Goal: Task Accomplishment & Management: Use online tool/utility

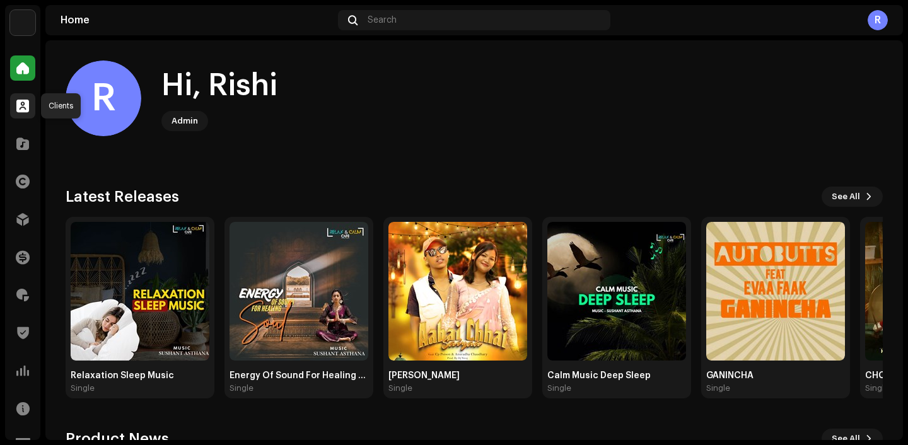
click at [23, 102] on span at bounding box center [22, 106] width 13 height 10
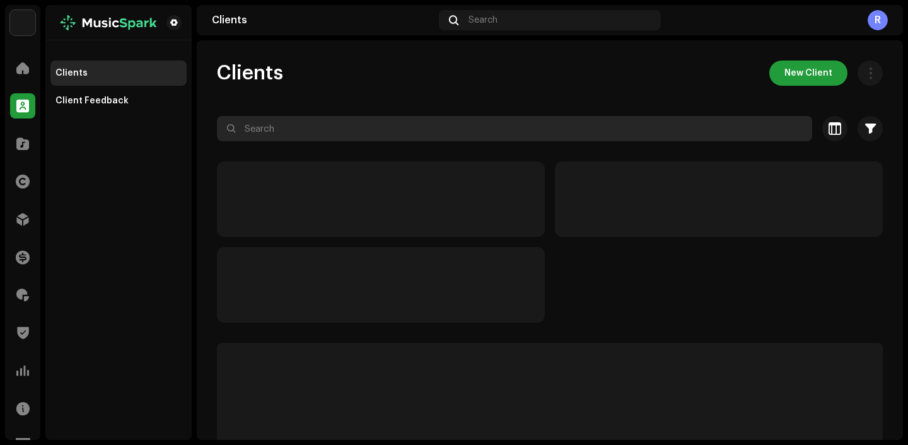
click at [305, 136] on input "text" at bounding box center [514, 128] width 595 height 25
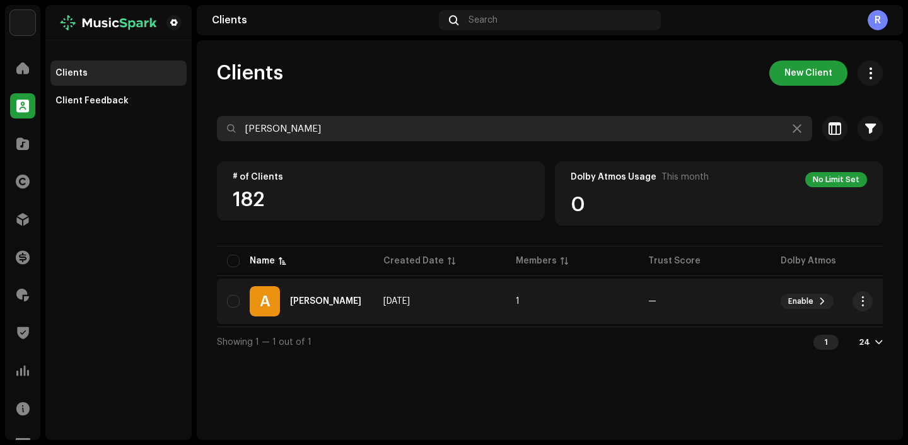
type input "ashu"
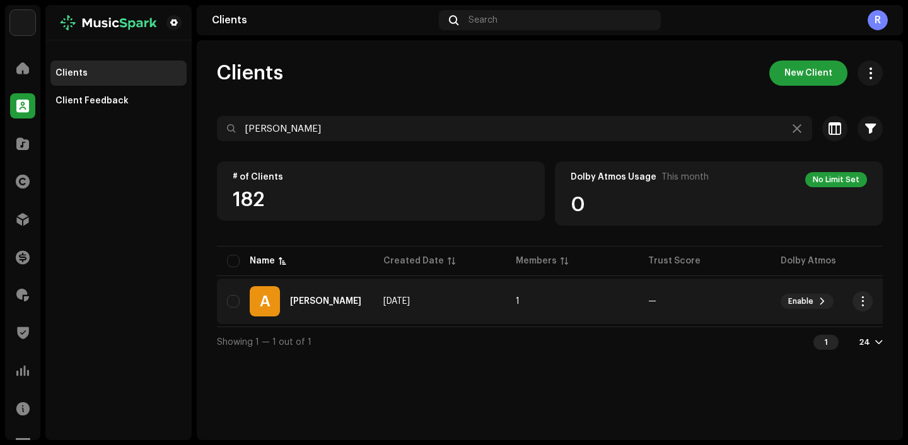
click at [349, 297] on div "[PERSON_NAME]" at bounding box center [325, 301] width 71 height 9
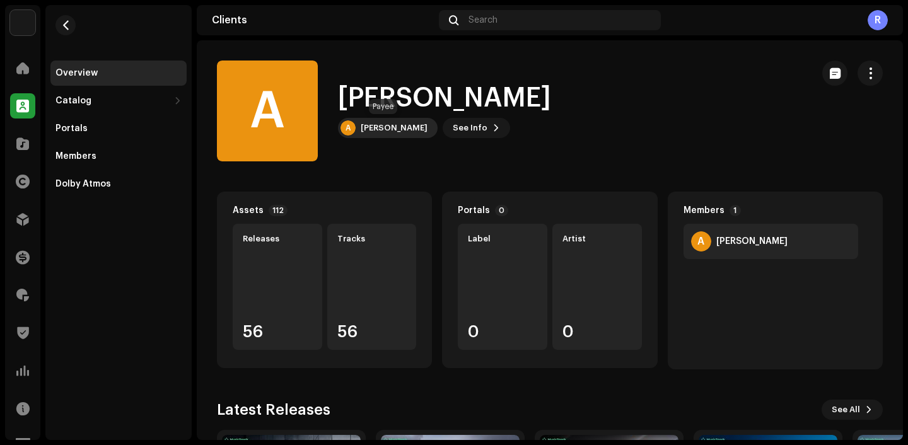
click at [374, 125] on div "[PERSON_NAME]" at bounding box center [394, 128] width 67 height 10
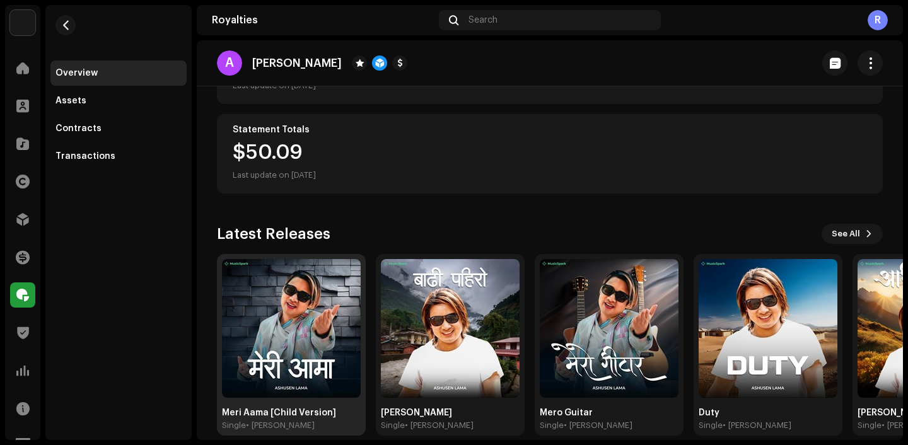
scroll to position [183, 0]
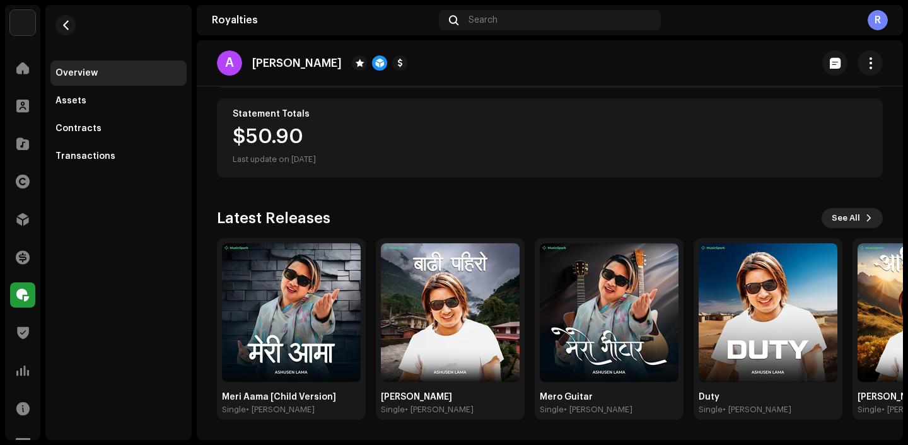
click at [853, 218] on span "See All" at bounding box center [846, 218] width 28 height 25
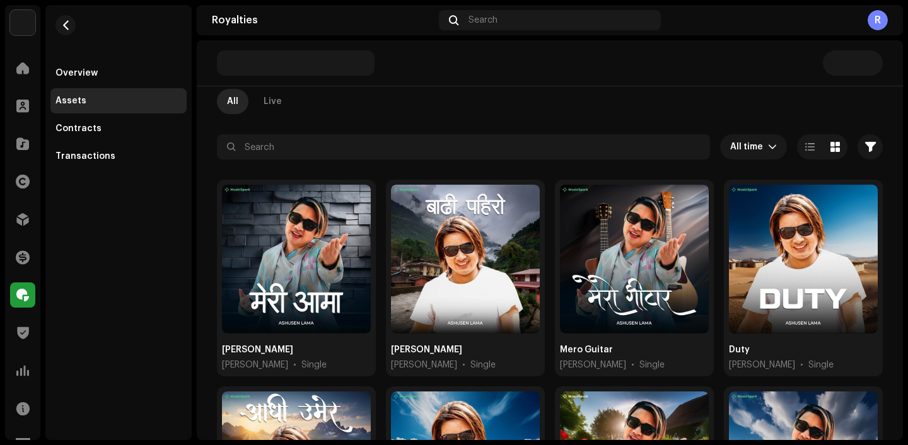
scroll to position [118, 0]
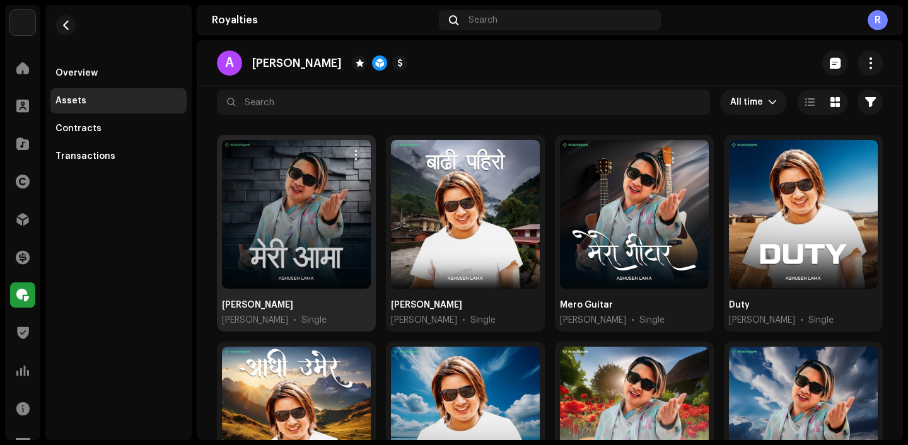
click at [359, 160] on button "button" at bounding box center [356, 155] width 20 height 20
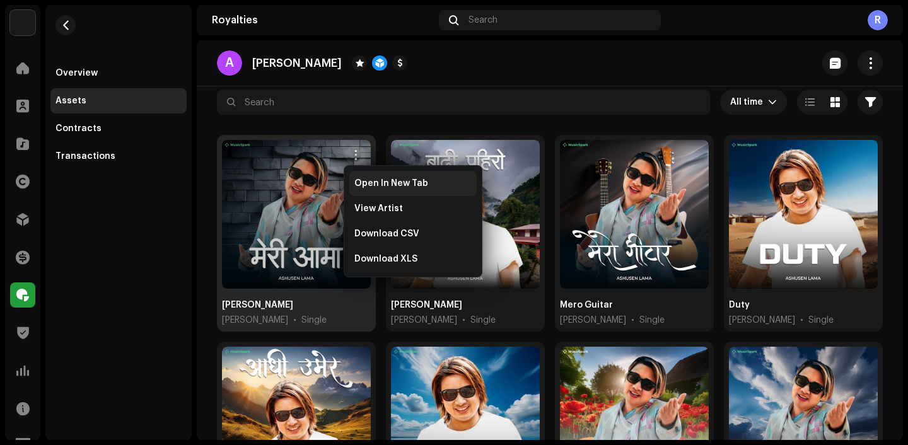
click at [368, 180] on span "Open In New Tab" at bounding box center [391, 183] width 74 height 10
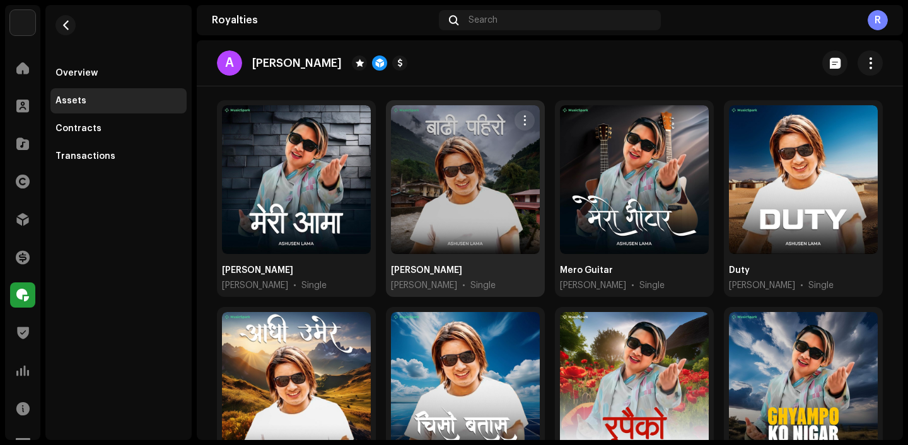
scroll to position [146, 0]
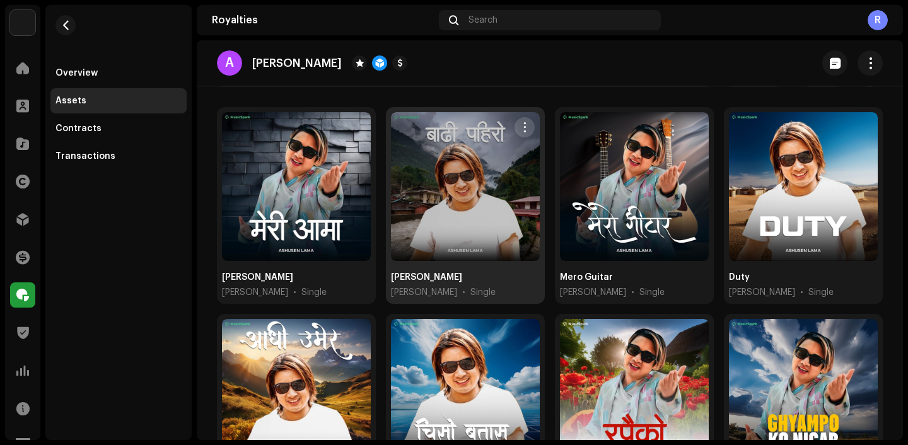
click at [523, 125] on span "button" at bounding box center [524, 127] width 9 height 10
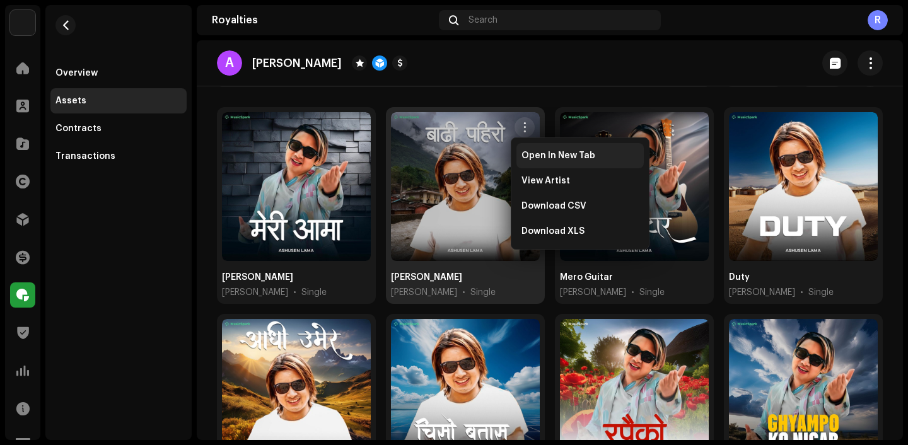
click at [542, 158] on span "Open In New Tab" at bounding box center [558, 156] width 74 height 10
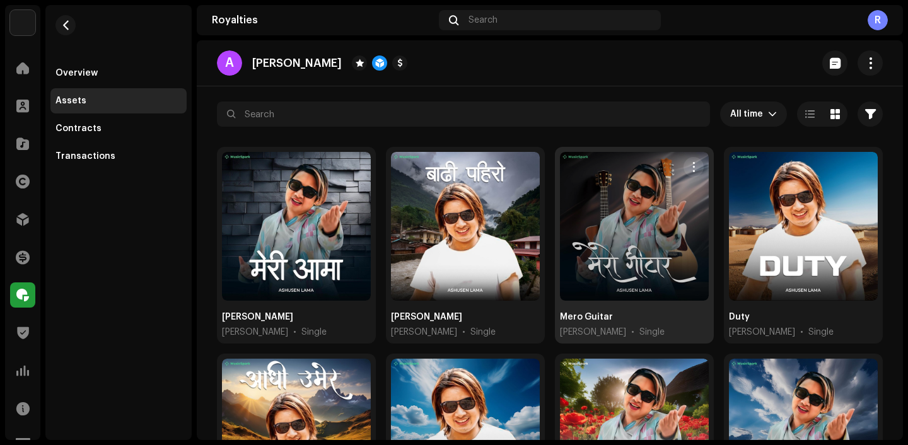
scroll to position [98, 0]
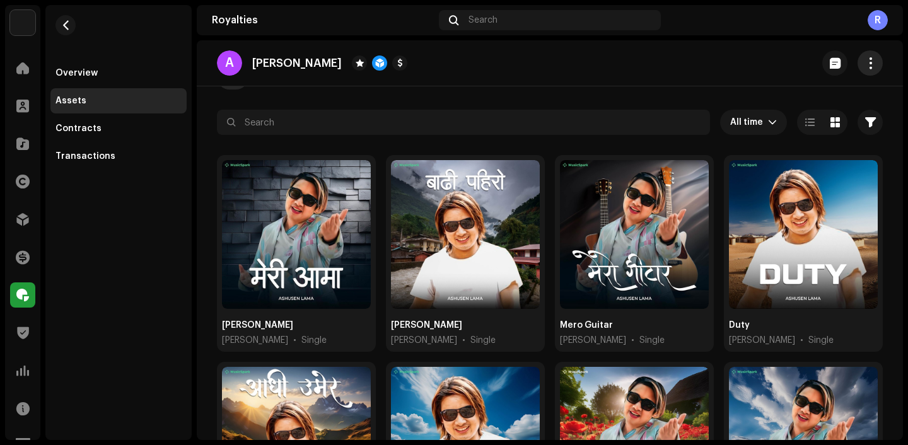
click at [867, 61] on span "button" at bounding box center [871, 63] width 12 height 10
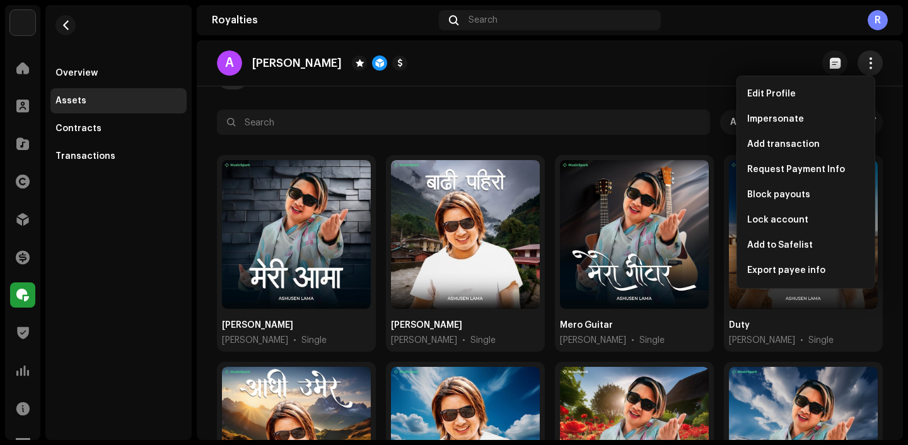
click at [867, 61] on span "button" at bounding box center [871, 63] width 12 height 10
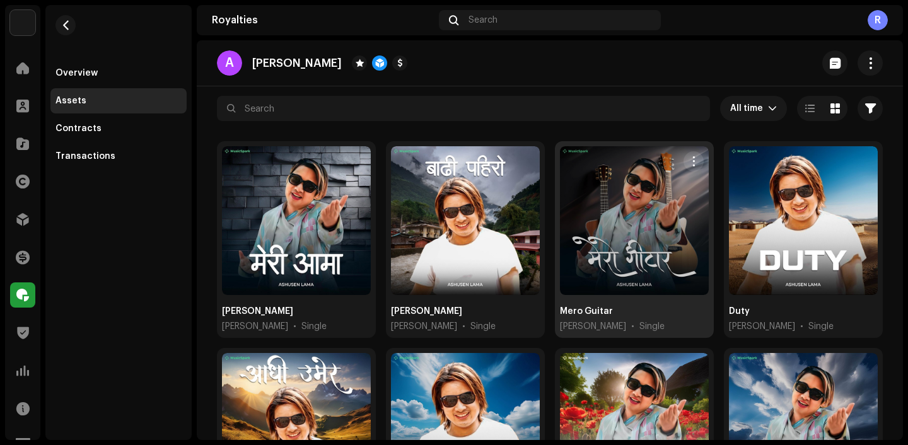
scroll to position [113, 0]
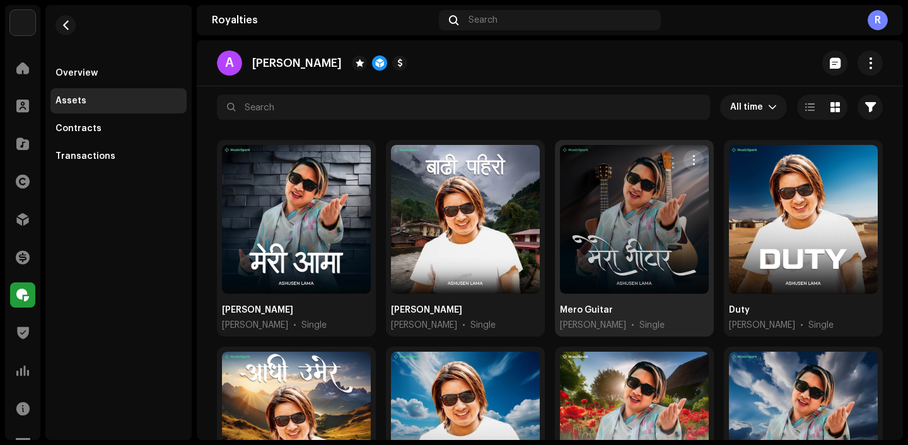
click at [689, 155] on span "button" at bounding box center [693, 160] width 9 height 10
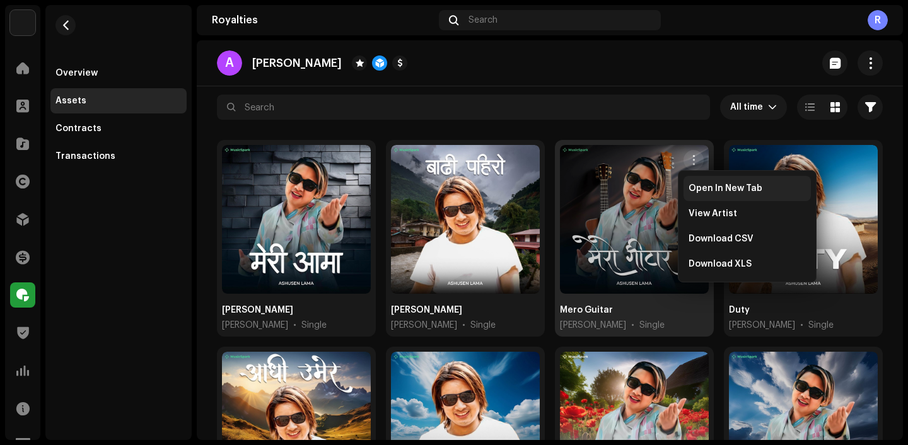
click at [702, 191] on span "Open In New Tab" at bounding box center [726, 188] width 74 height 10
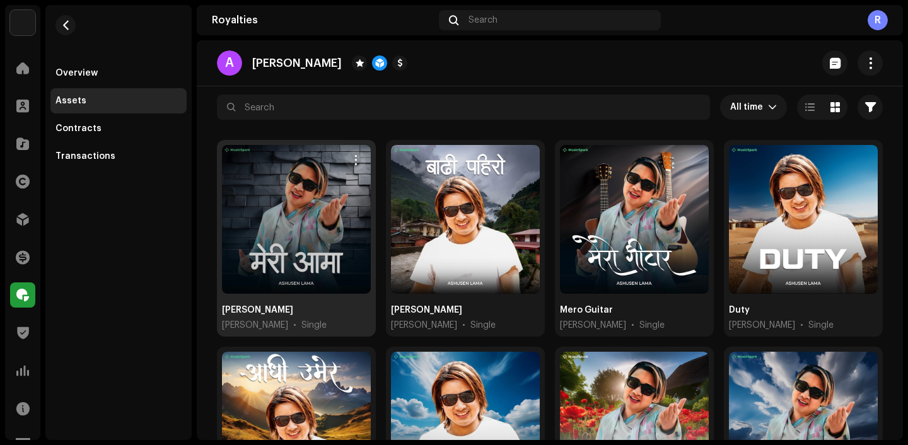
scroll to position [124, 0]
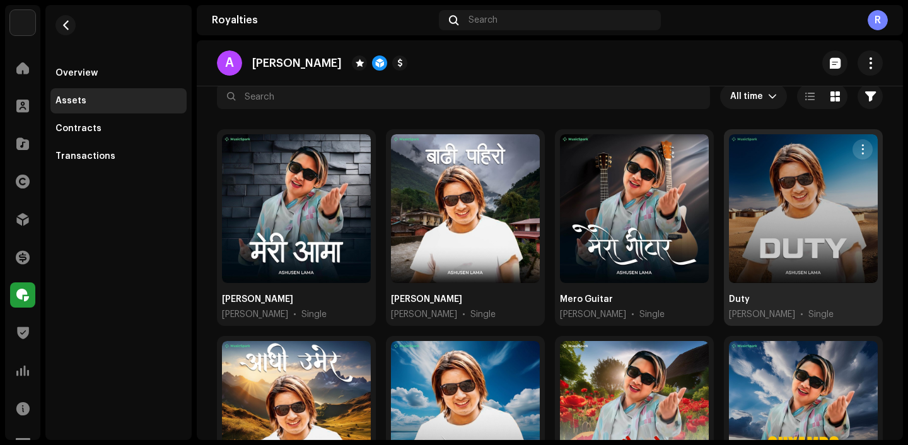
click at [858, 151] on span "button" at bounding box center [862, 149] width 9 height 10
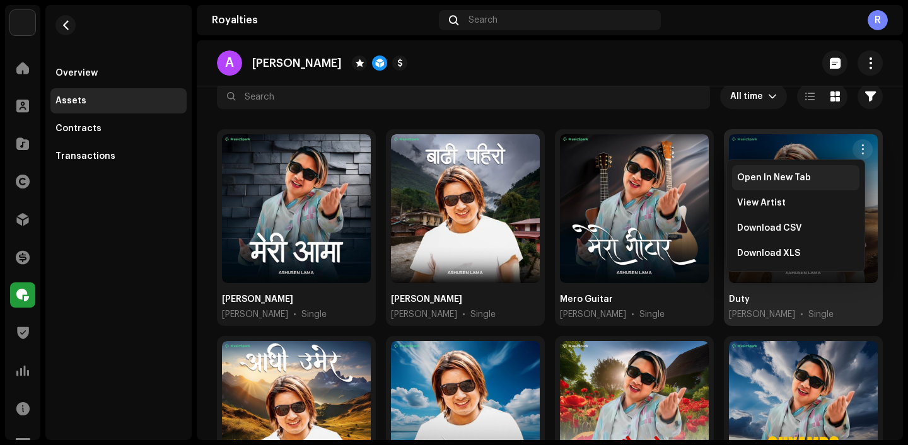
click at [795, 173] on span "Open In New Tab" at bounding box center [774, 178] width 74 height 10
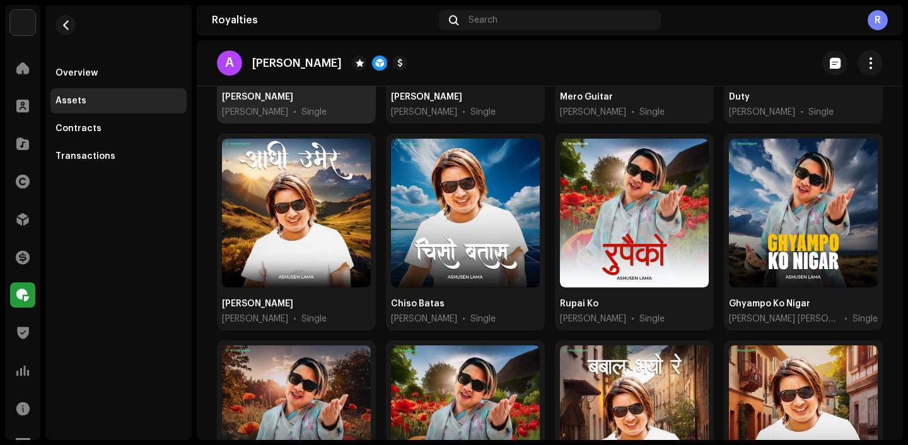
scroll to position [291, 0]
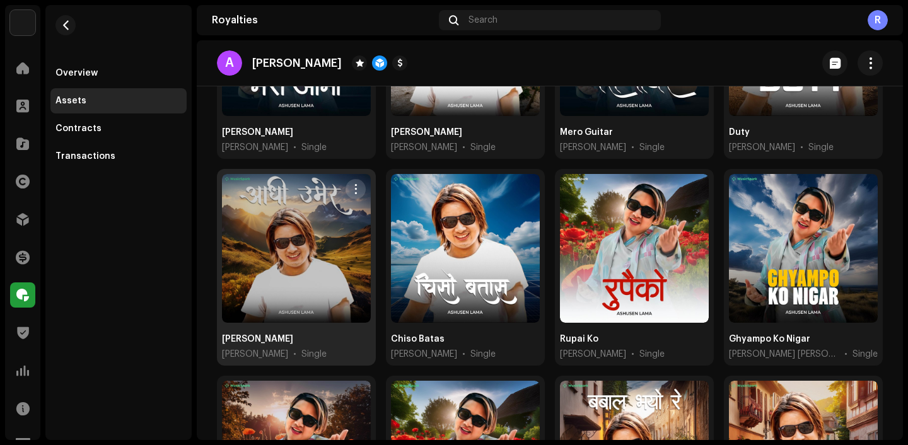
click at [352, 189] on span "button" at bounding box center [355, 189] width 9 height 10
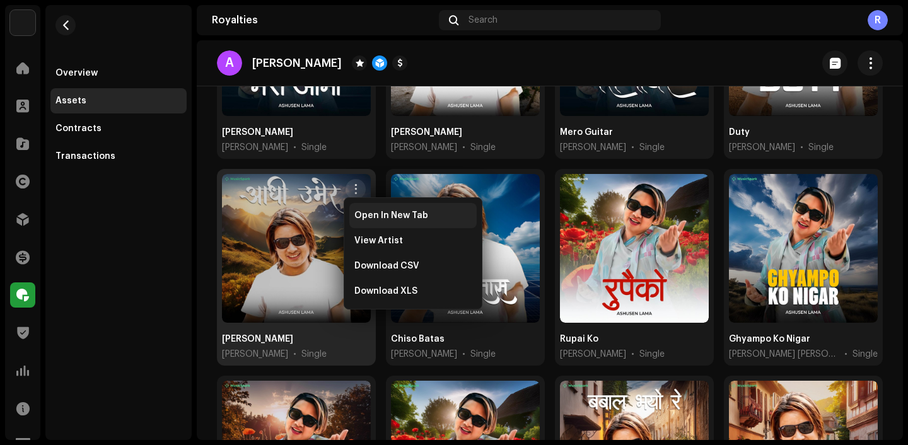
click at [392, 218] on span "Open In New Tab" at bounding box center [391, 216] width 74 height 10
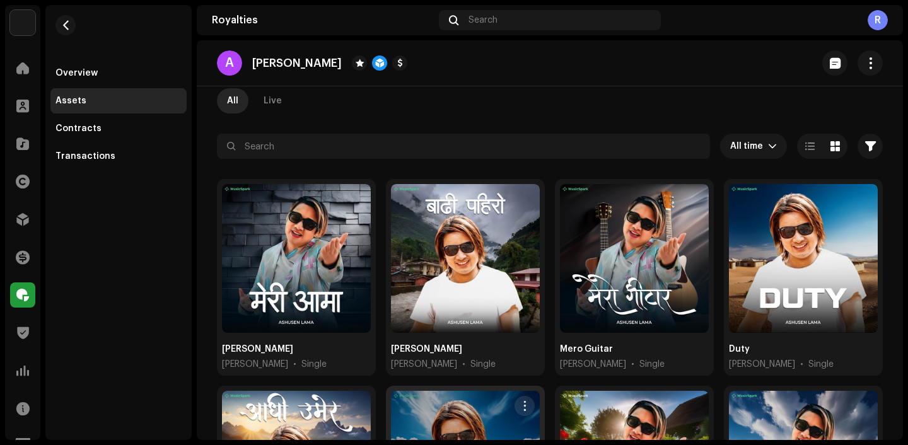
scroll to position [0, 0]
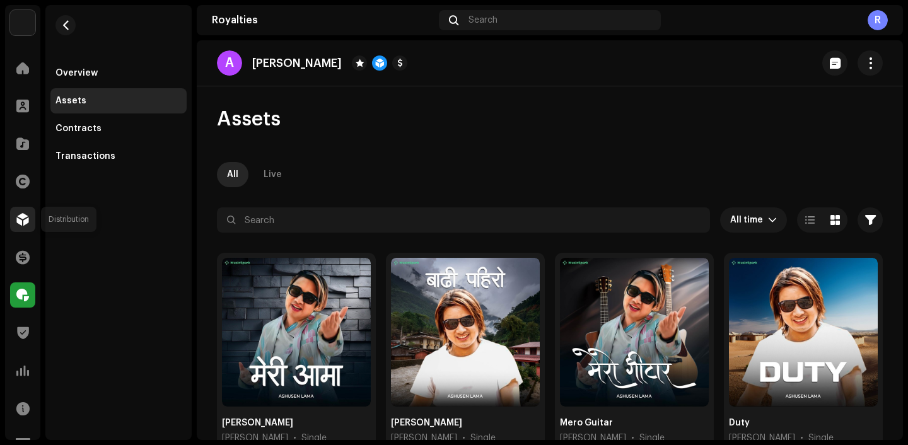
click at [21, 224] on span at bounding box center [22, 219] width 13 height 10
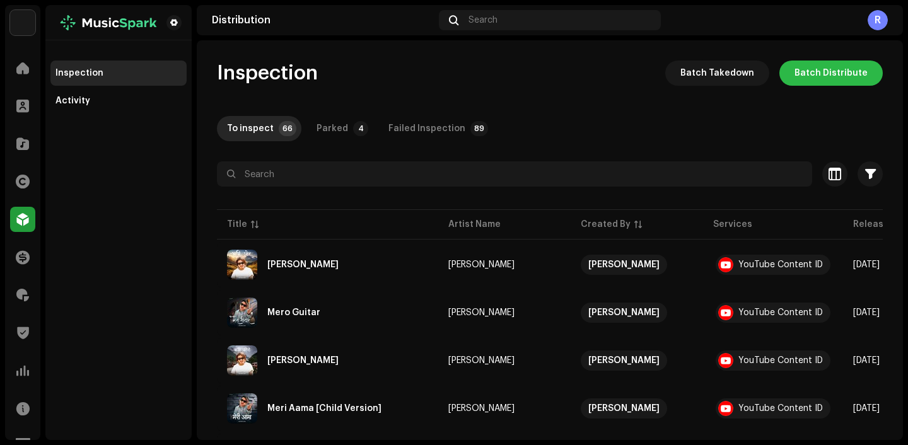
click at [828, 74] on span "Batch Distribute" at bounding box center [831, 73] width 73 height 25
click at [828, 75] on div "Batch Distribute Select Catalog Input IDs Select the catalog level and underlyi…" at bounding box center [454, 222] width 908 height 445
click at [823, 73] on span "Batch Distribute" at bounding box center [831, 73] width 73 height 25
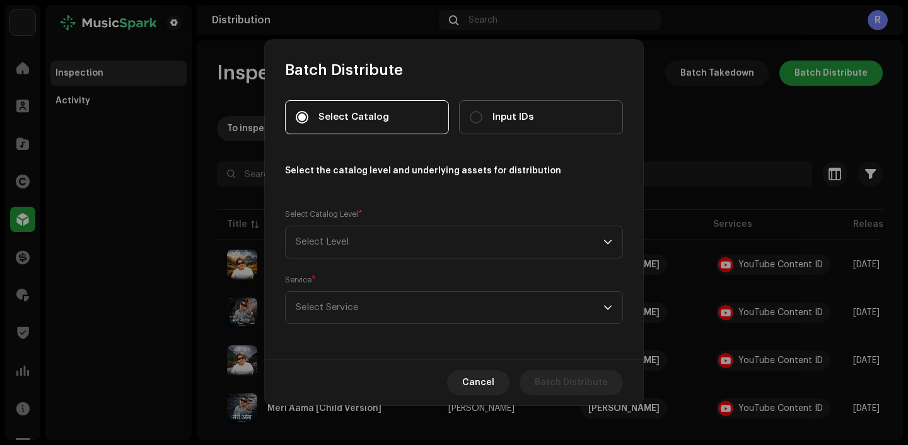
click at [518, 124] on label "Input IDs" at bounding box center [541, 117] width 164 height 34
click at [482, 124] on input "Input IDs" at bounding box center [476, 117] width 13 height 13
radio input "true"
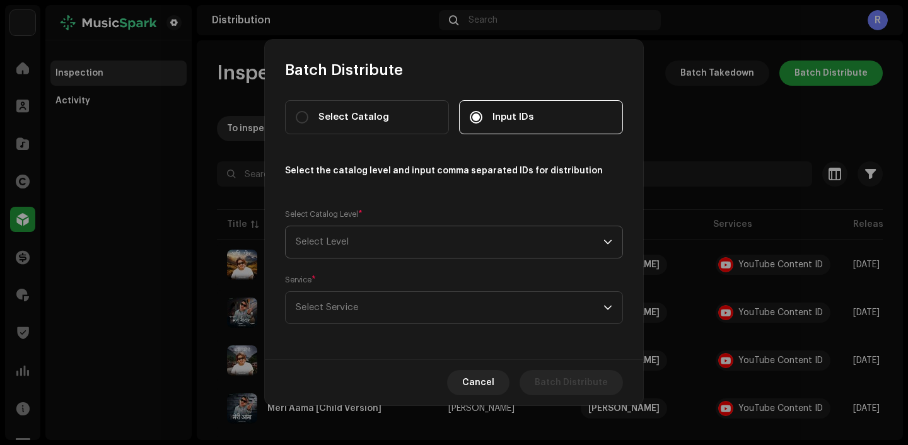
click at [429, 240] on span "Select Level" at bounding box center [450, 242] width 308 height 32
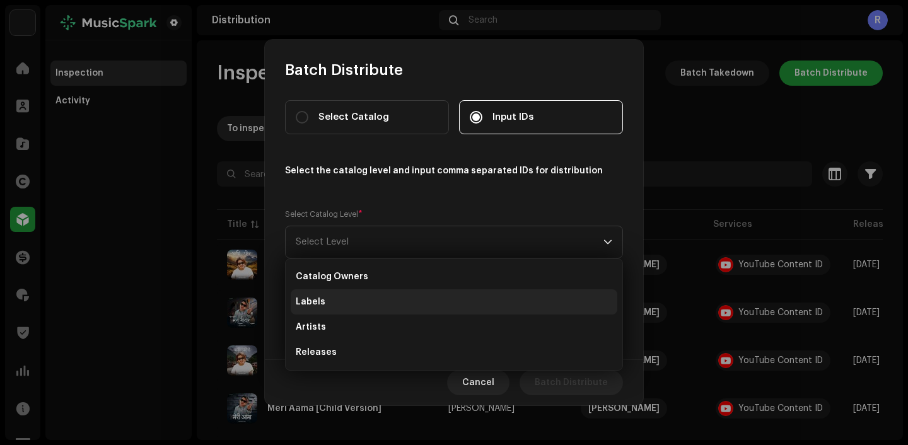
click at [387, 301] on li "Labels" at bounding box center [454, 301] width 327 height 25
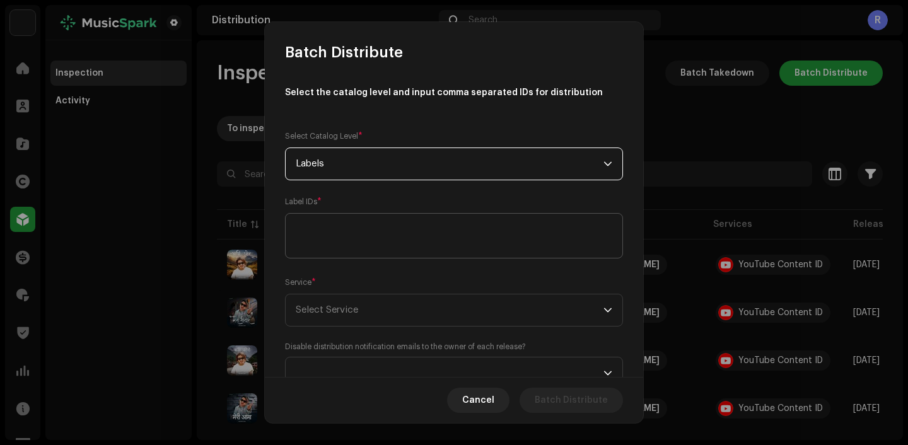
scroll to position [65, 0]
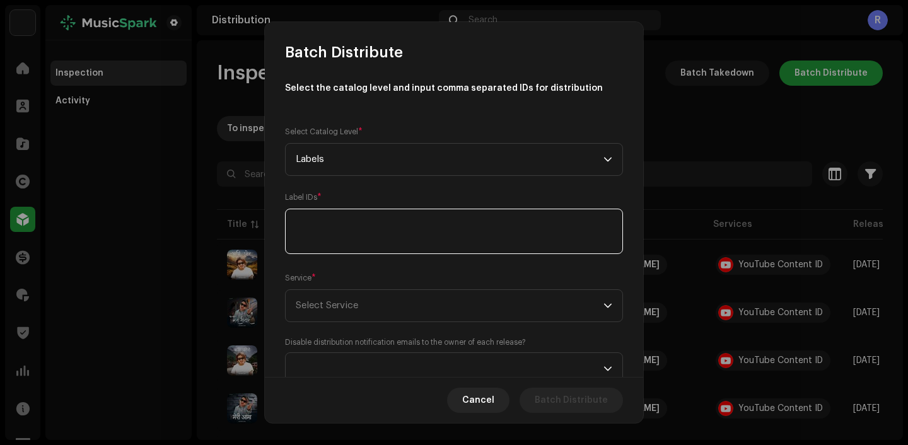
click at [388, 242] on textarea at bounding box center [454, 231] width 338 height 45
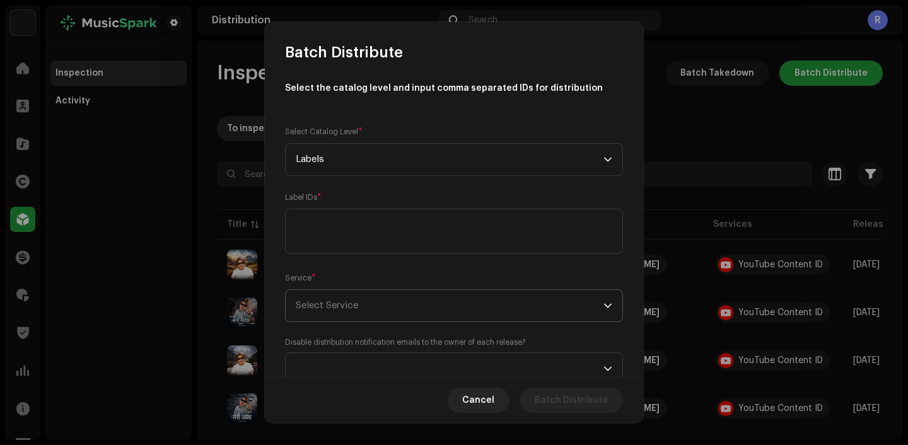
click at [397, 315] on span "Select Service" at bounding box center [450, 306] width 308 height 32
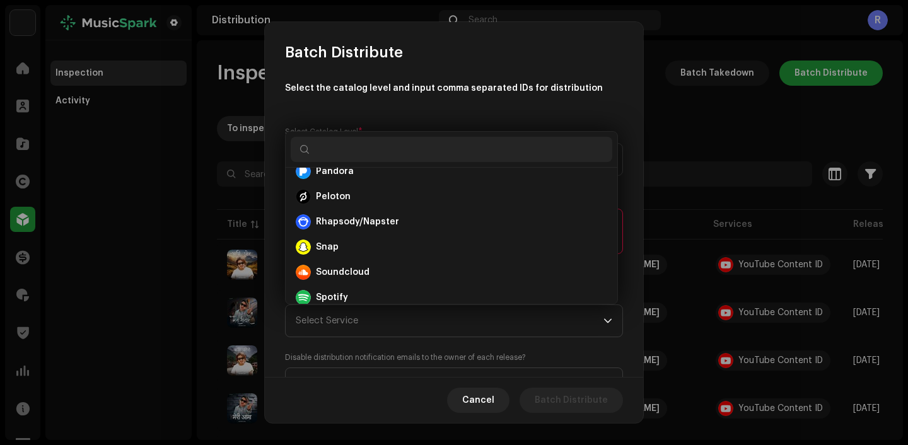
scroll to position [681, 0]
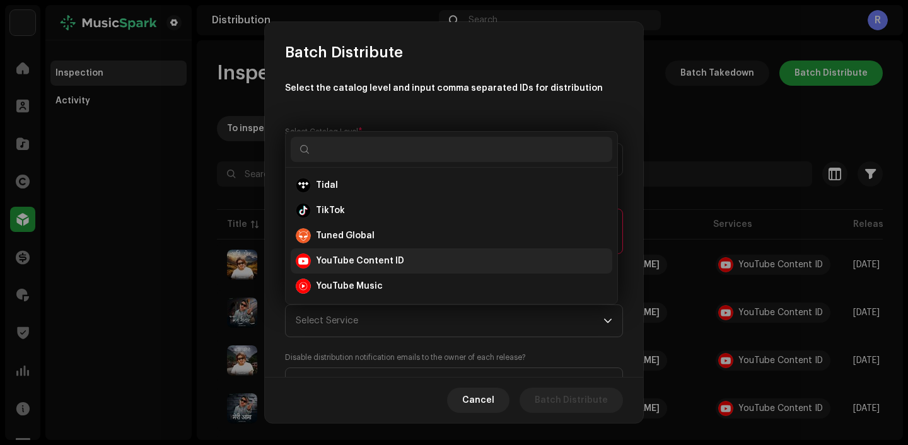
click at [389, 255] on strong "YouTube Content ID" at bounding box center [360, 261] width 88 height 13
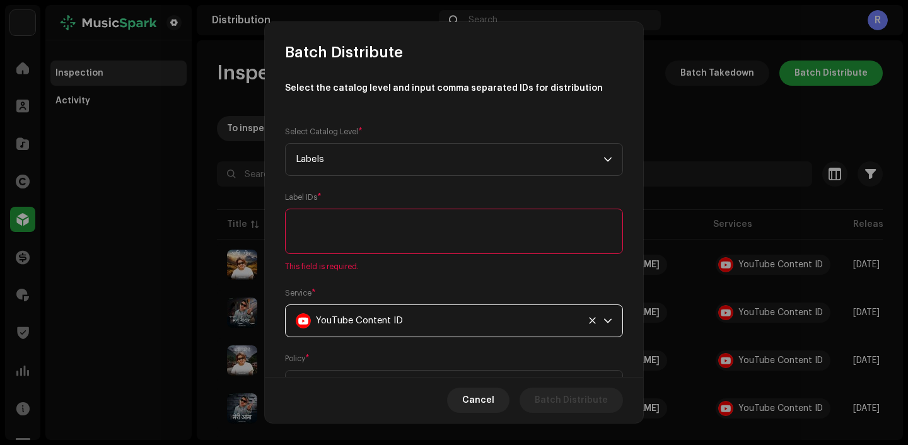
scroll to position [189, 0]
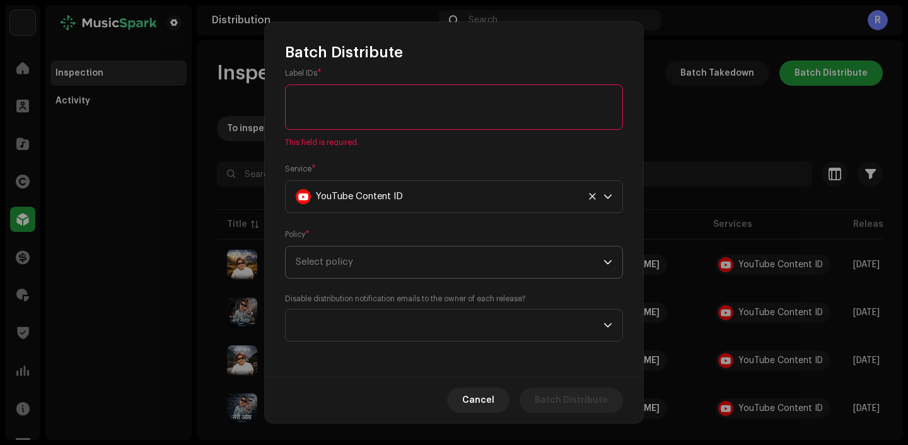
click at [364, 265] on span "Select policy" at bounding box center [450, 263] width 308 height 32
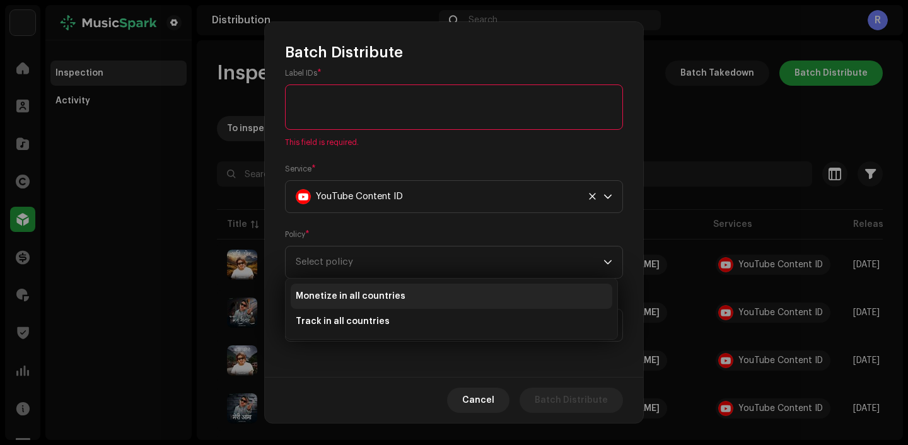
click at [354, 299] on span "Monetize in all countries" at bounding box center [351, 296] width 110 height 13
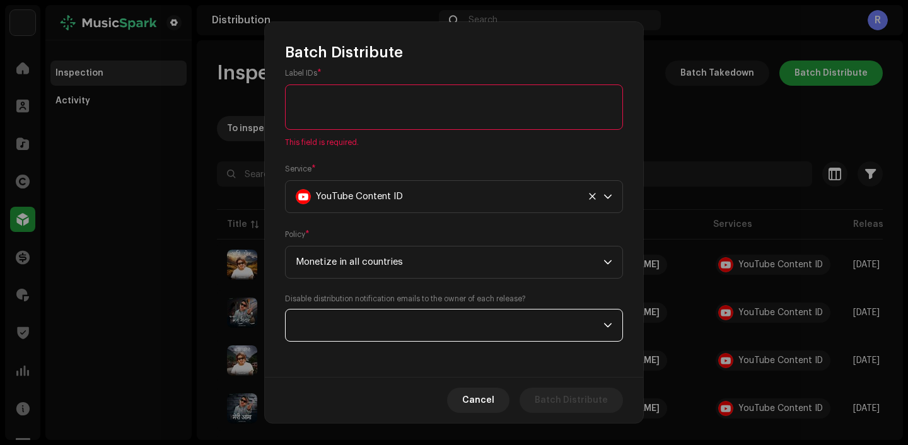
click at [359, 315] on span at bounding box center [450, 326] width 308 height 32
click at [388, 247] on span "Monetize in all countries" at bounding box center [450, 263] width 308 height 32
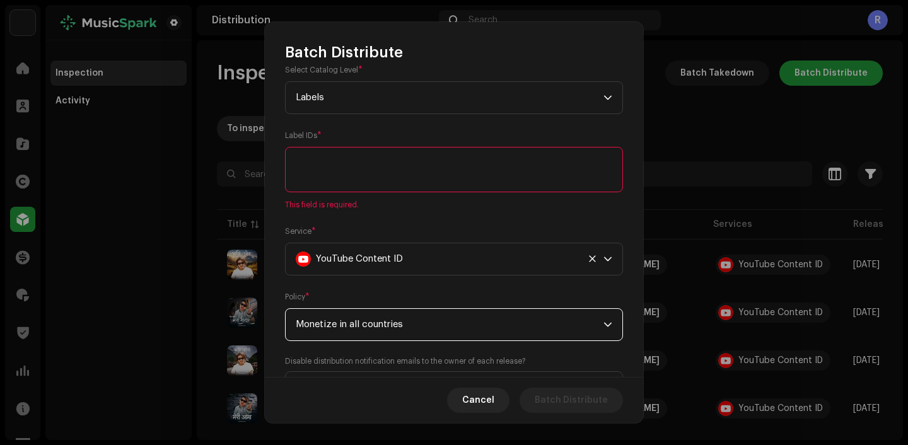
scroll to position [108, 0]
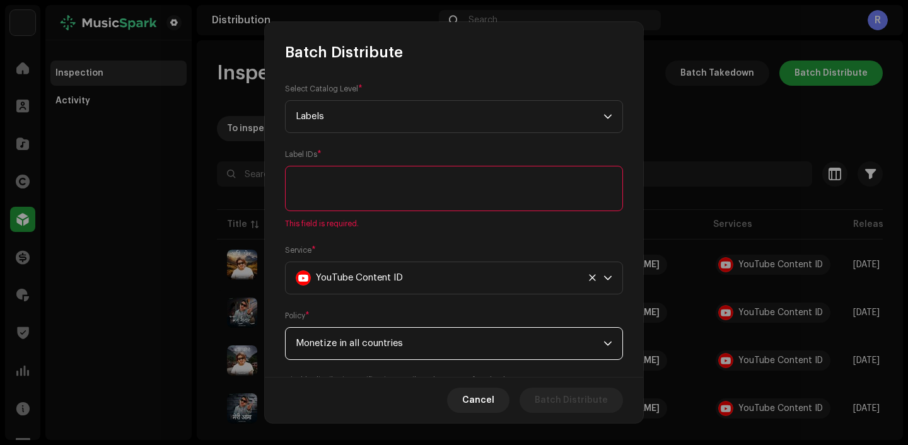
click at [385, 178] on textarea at bounding box center [454, 188] width 338 height 45
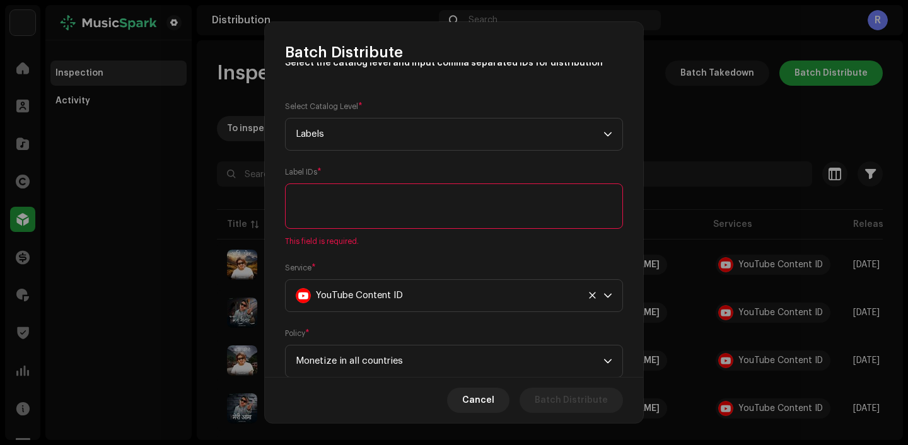
scroll to position [15, 0]
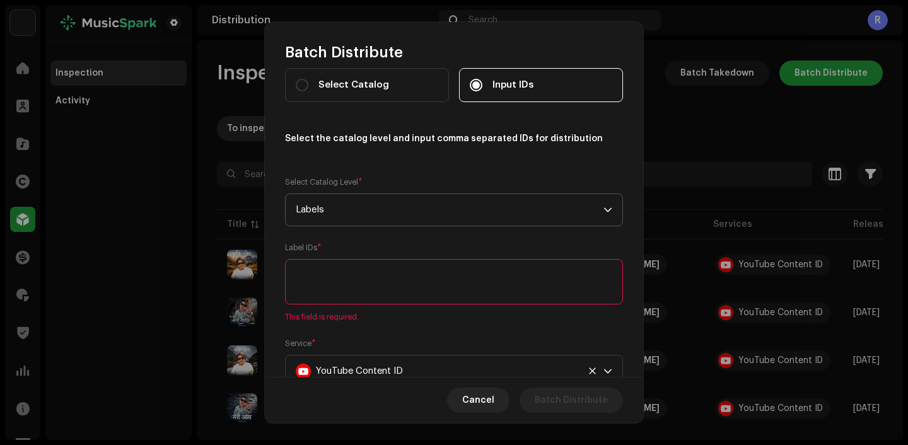
click at [448, 222] on span "Labels" at bounding box center [450, 210] width 308 height 32
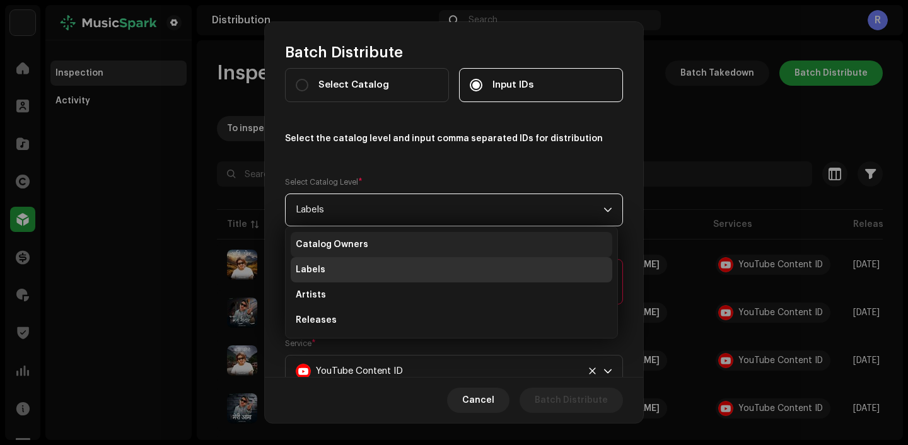
click at [406, 255] on li "Catalog Owners" at bounding box center [452, 244] width 322 height 25
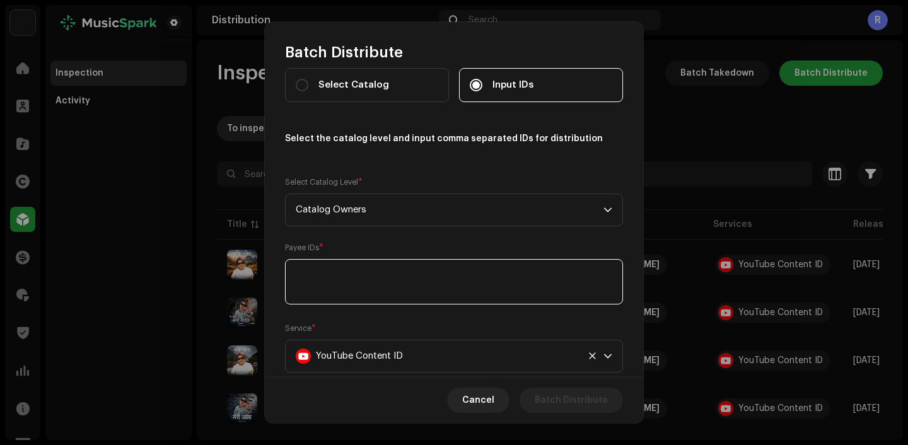
click at [380, 276] on textarea at bounding box center [454, 281] width 338 height 45
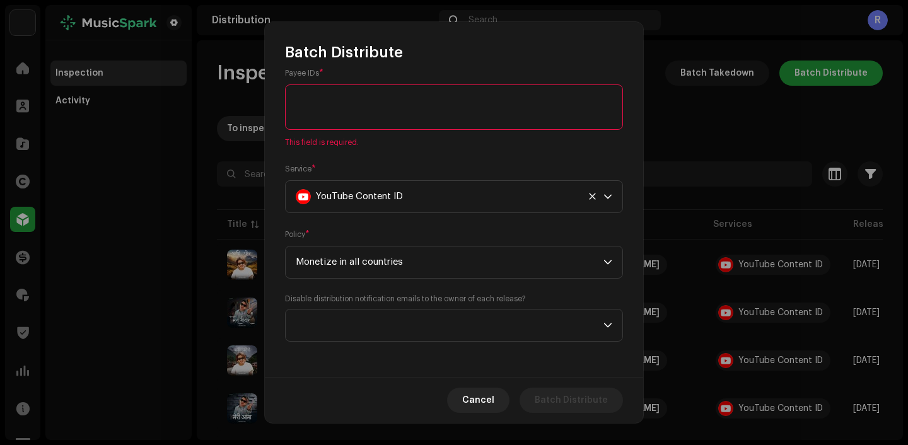
scroll to position [0, 0]
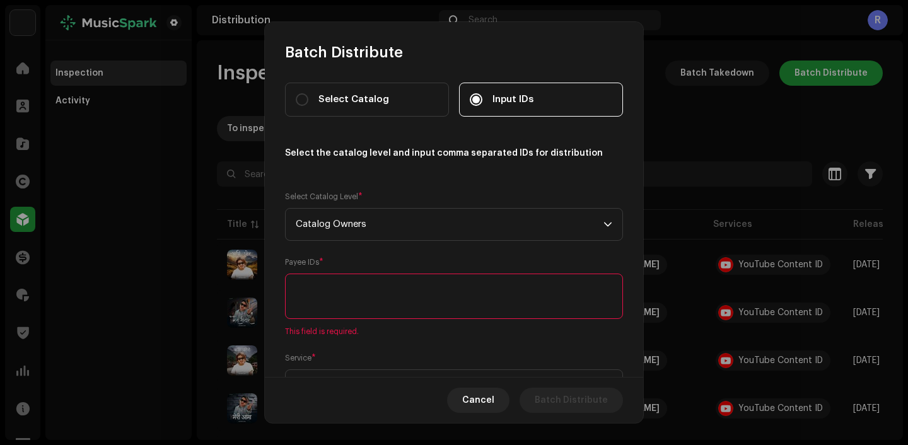
paste textarea "721443"
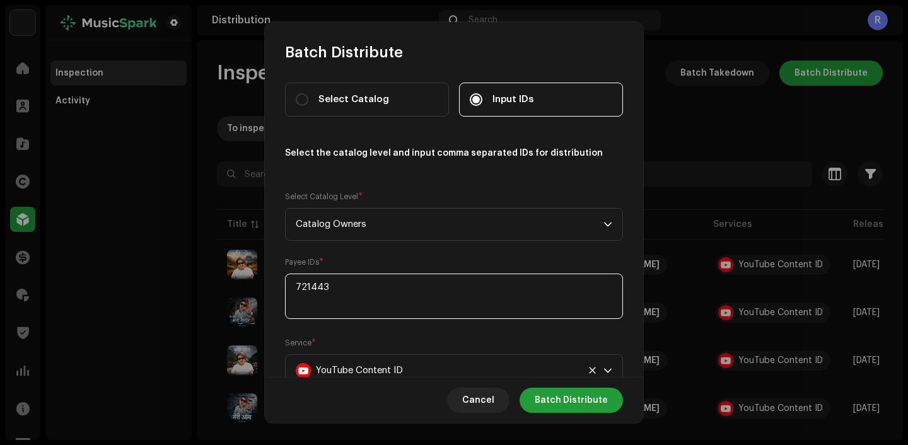
type textarea "721443"
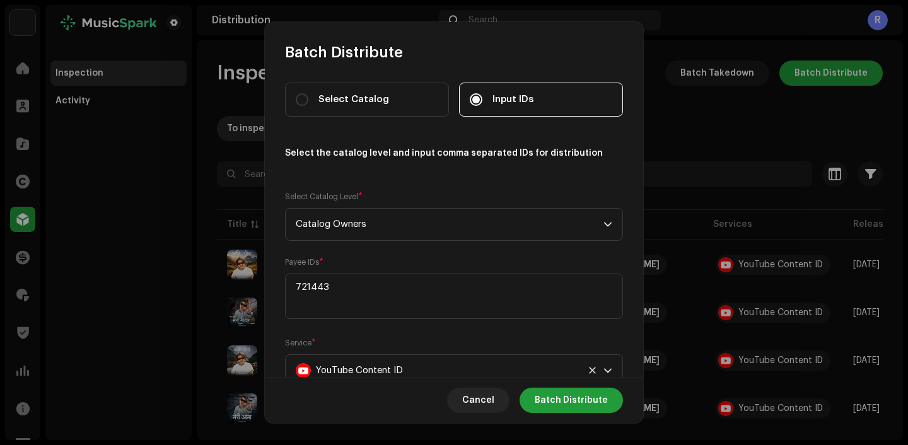
click at [438, 264] on div "Payee IDs *" at bounding box center [454, 289] width 338 height 66
click at [331, 106] on span "Select Catalog" at bounding box center [353, 100] width 71 height 14
click at [308, 106] on input "Select Catalog" at bounding box center [302, 99] width 13 height 13
radio input "true"
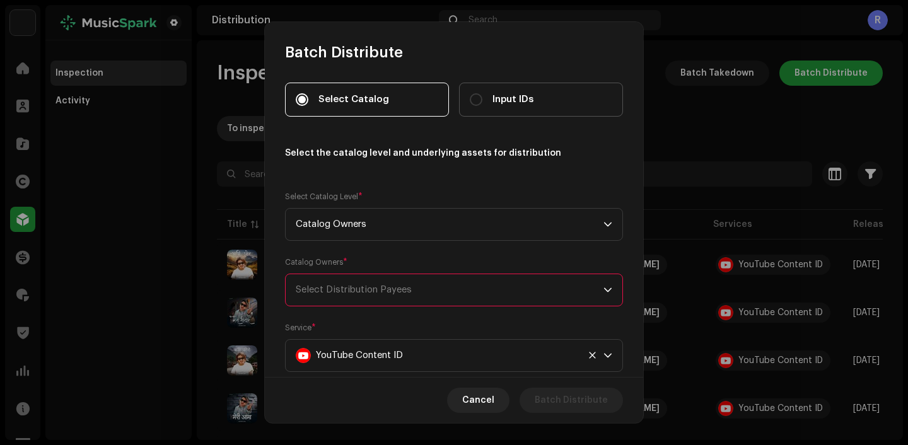
click at [467, 110] on label "Input IDs" at bounding box center [541, 100] width 164 height 34
click at [470, 106] on input "Input IDs" at bounding box center [476, 99] width 13 height 13
radio input "true"
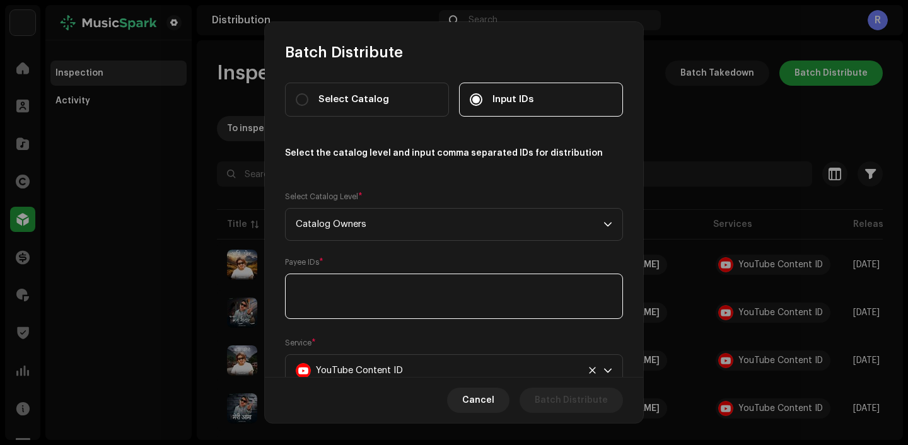
click at [332, 276] on textarea at bounding box center [454, 296] width 338 height 45
paste textarea "721443"
type textarea "721443"
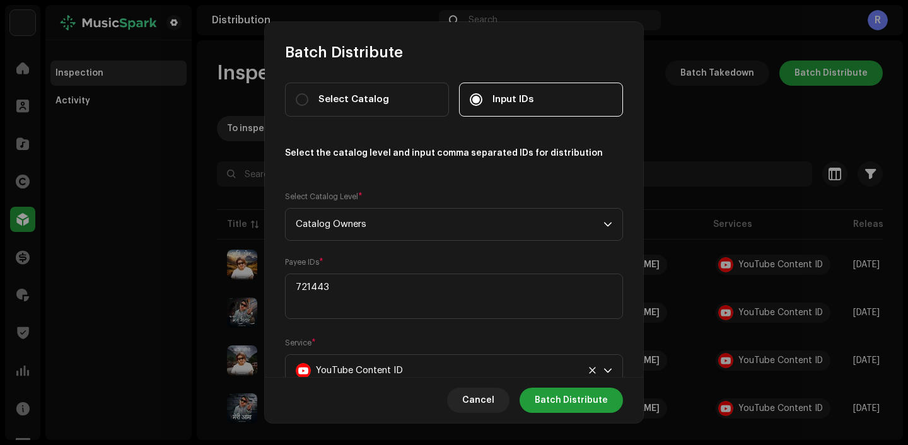
click at [405, 254] on div "Select Catalog Input IDs Select the catalog level and input comma separated IDs…" at bounding box center [454, 299] width 338 height 433
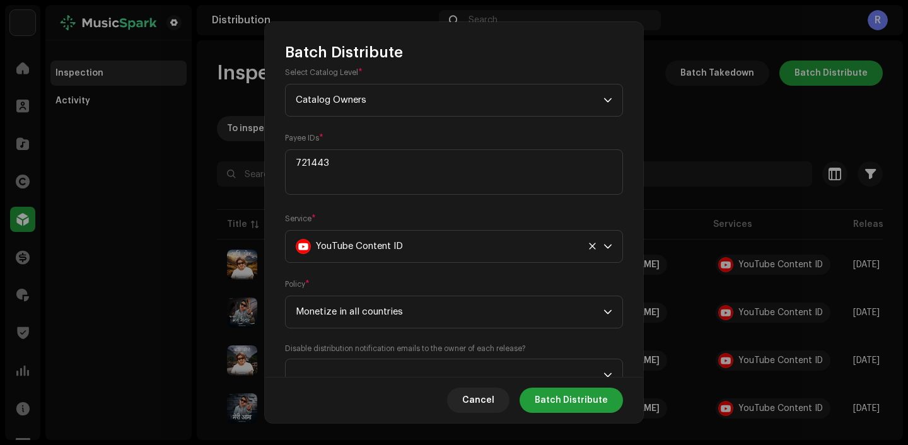
scroll to position [174, 0]
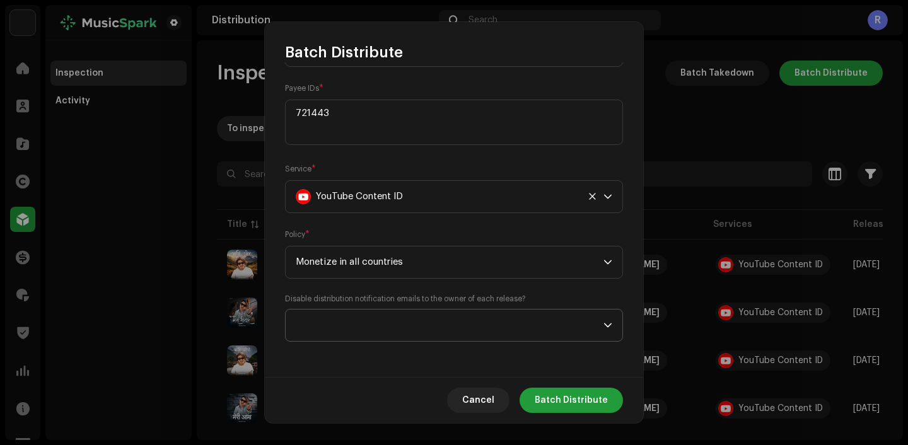
click at [424, 325] on span at bounding box center [450, 326] width 308 height 32
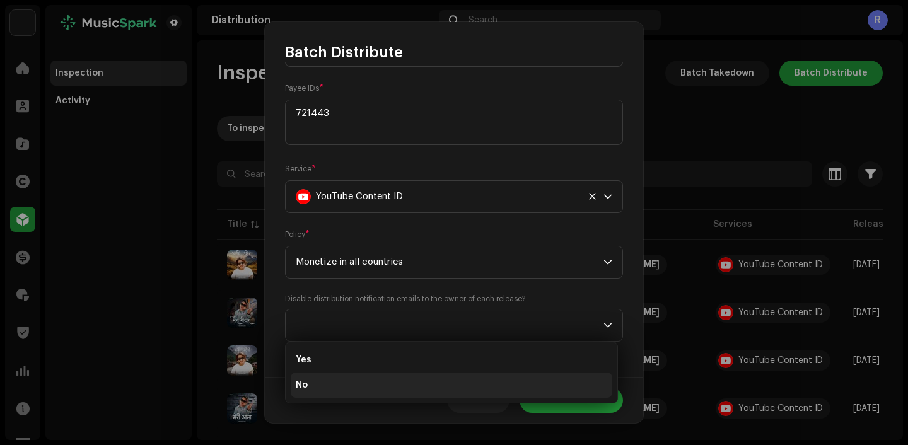
click at [346, 388] on li "No" at bounding box center [452, 385] width 322 height 25
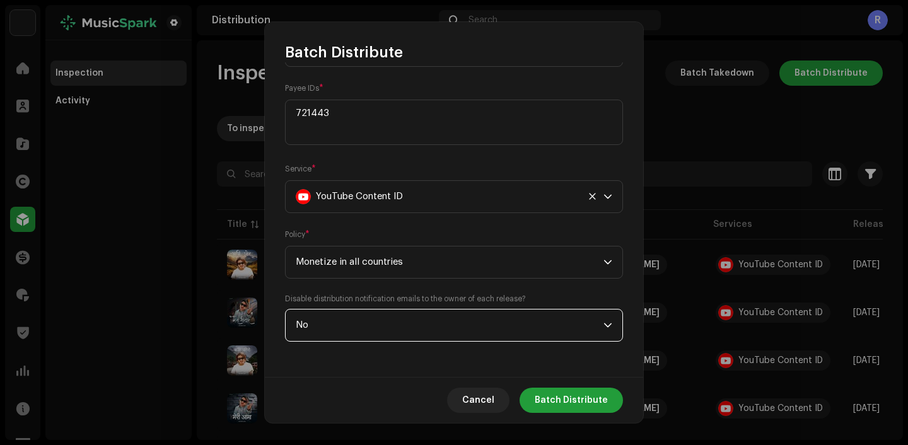
click at [420, 325] on span "No" at bounding box center [450, 326] width 308 height 32
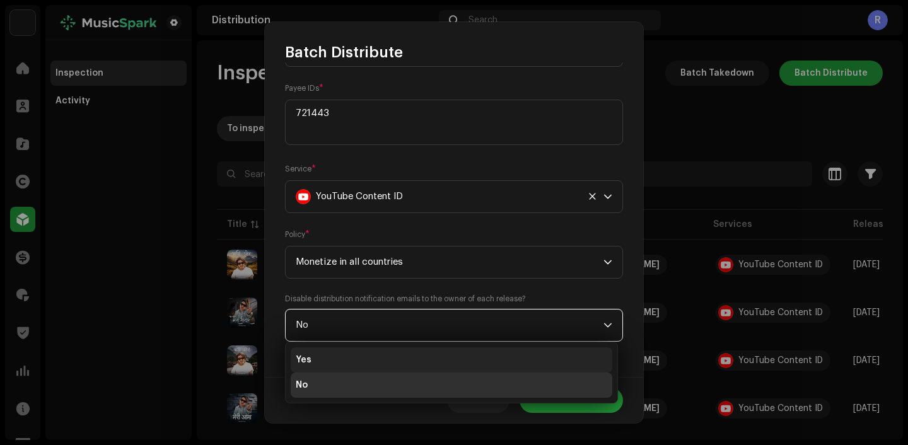
click at [366, 358] on li "Yes" at bounding box center [452, 359] width 322 height 25
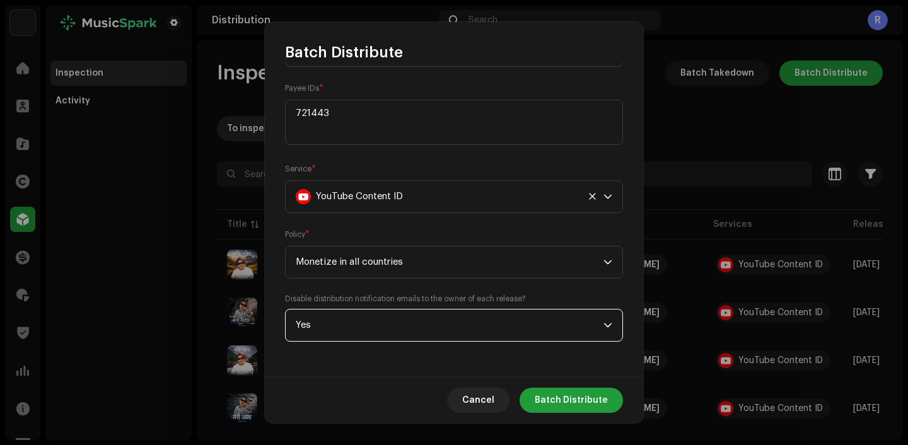
click at [483, 284] on div "Select Catalog Input IDs Select the catalog level and input comma separated IDs…" at bounding box center [454, 125] width 338 height 433
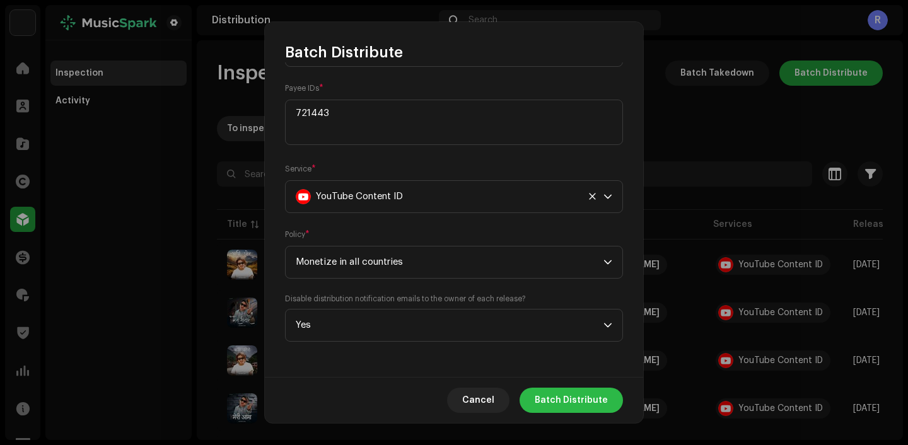
click at [564, 391] on span "Batch Distribute" at bounding box center [571, 400] width 73 height 25
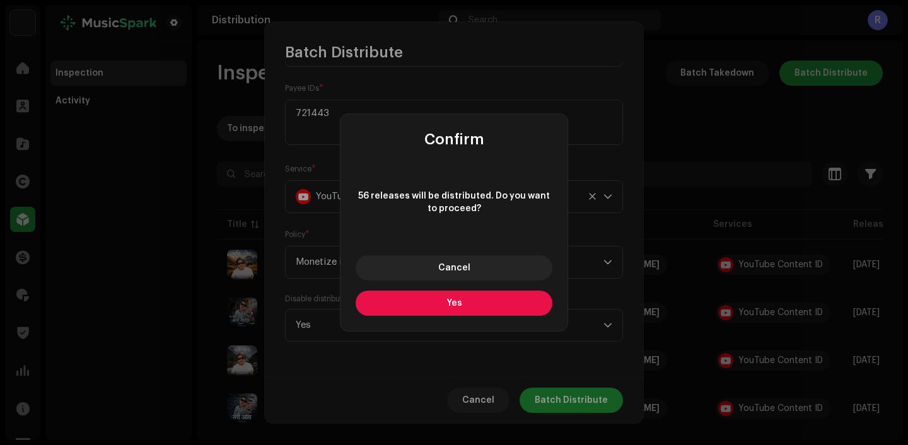
click at [455, 306] on span "Yes" at bounding box center [454, 303] width 16 height 9
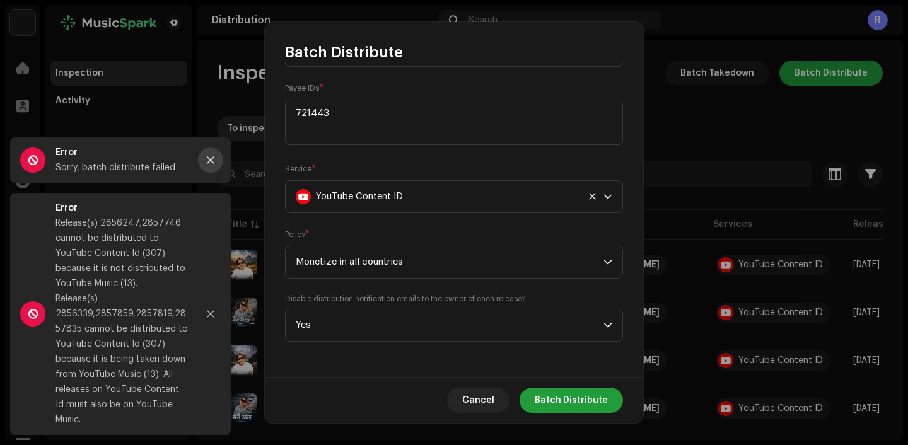
click at [211, 173] on button "Close" at bounding box center [210, 160] width 25 height 25
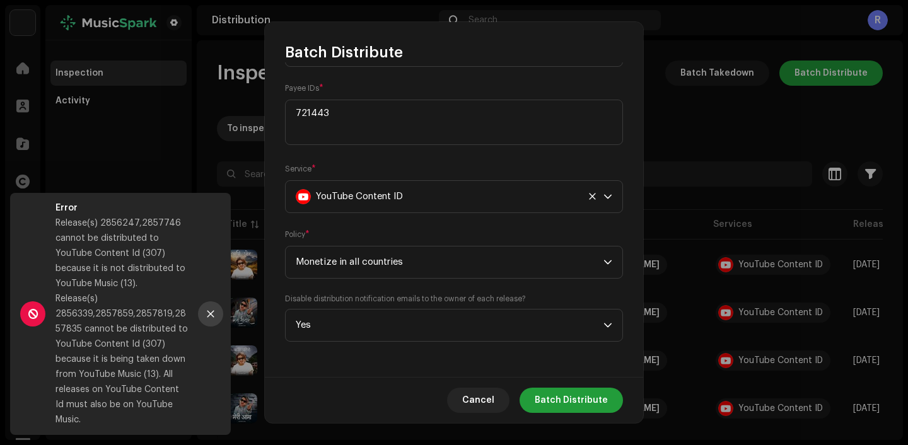
click at [209, 318] on icon "Close" at bounding box center [210, 314] width 7 height 7
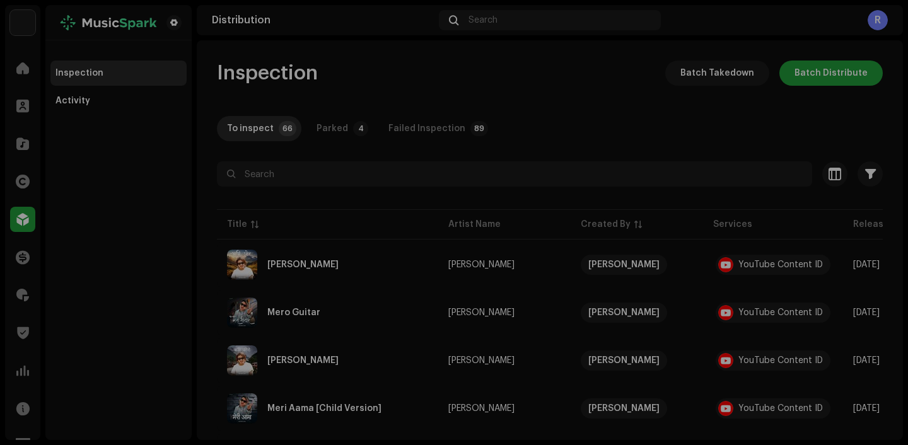
click at [701, 282] on div "Batch Distribute Select Catalog Input IDs Select the catalog level and input co…" at bounding box center [454, 222] width 908 height 445
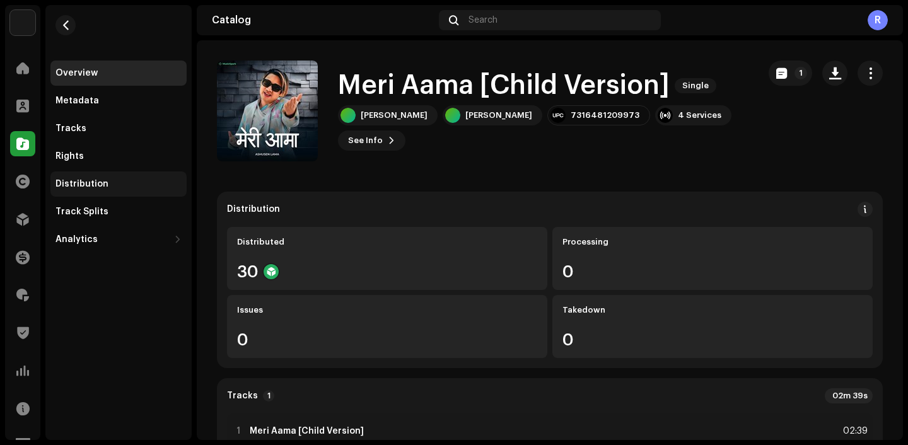
click at [134, 187] on div "Distribution" at bounding box center [118, 184] width 126 height 10
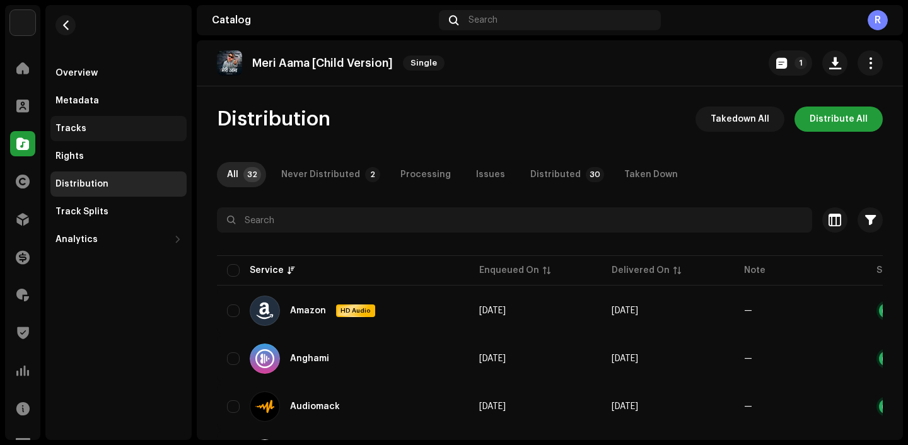
click at [95, 134] on div "Tracks" at bounding box center [118, 128] width 136 height 25
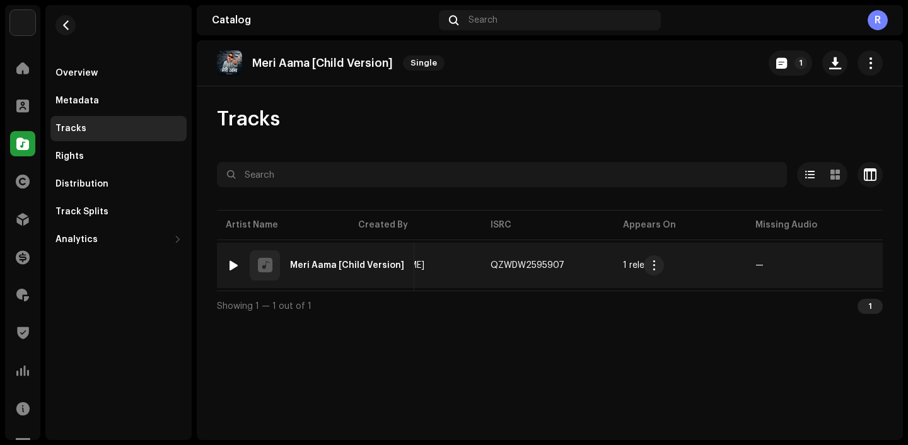
scroll to position [0, 454]
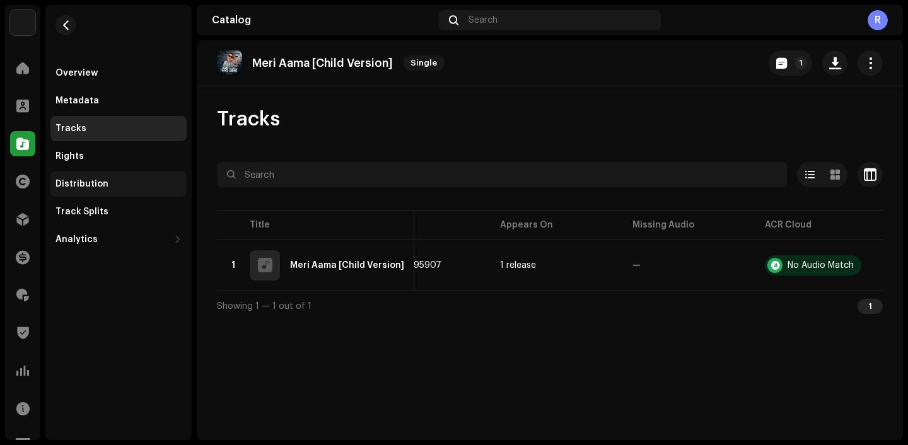
click at [70, 173] on div "Distribution" at bounding box center [118, 184] width 136 height 25
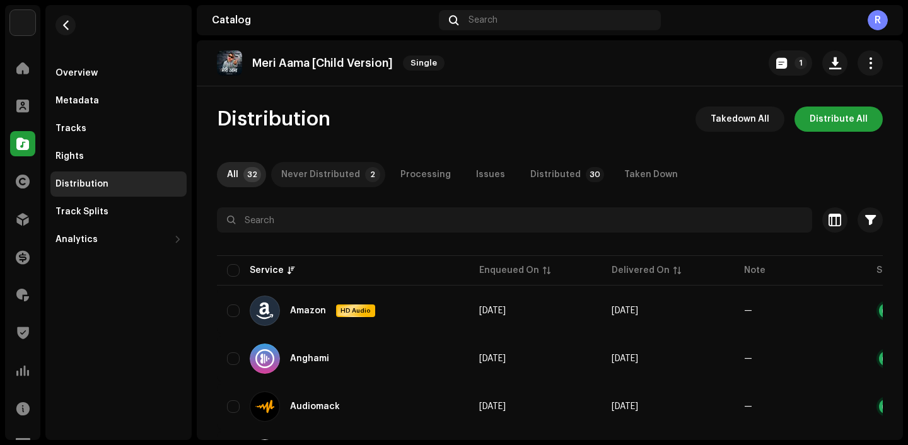
click at [331, 175] on div "Never Distributed" at bounding box center [320, 174] width 79 height 25
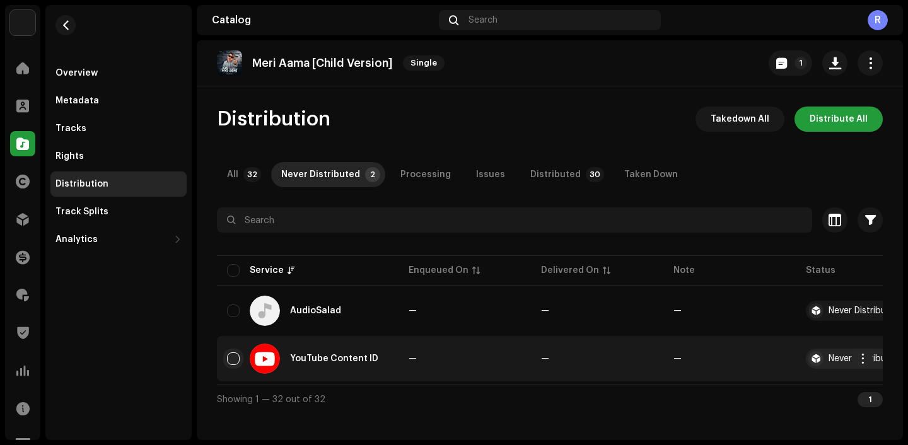
click at [233, 358] on input "checkbox" at bounding box center [233, 358] width 13 height 13
checkbox input "true"
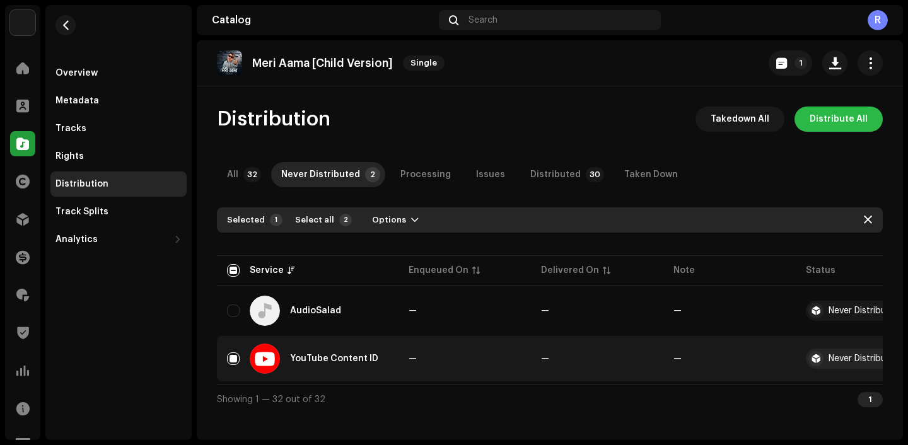
click at [837, 122] on span "Distribute All" at bounding box center [839, 119] width 58 height 25
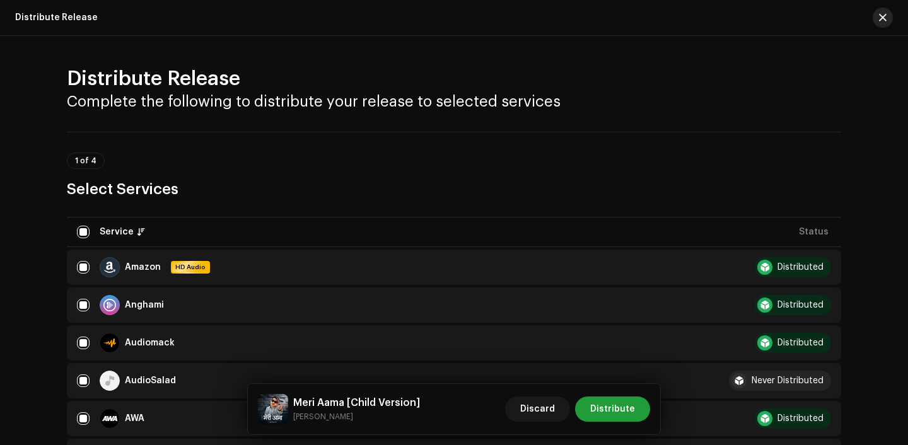
click at [876, 15] on button "button" at bounding box center [883, 18] width 20 height 20
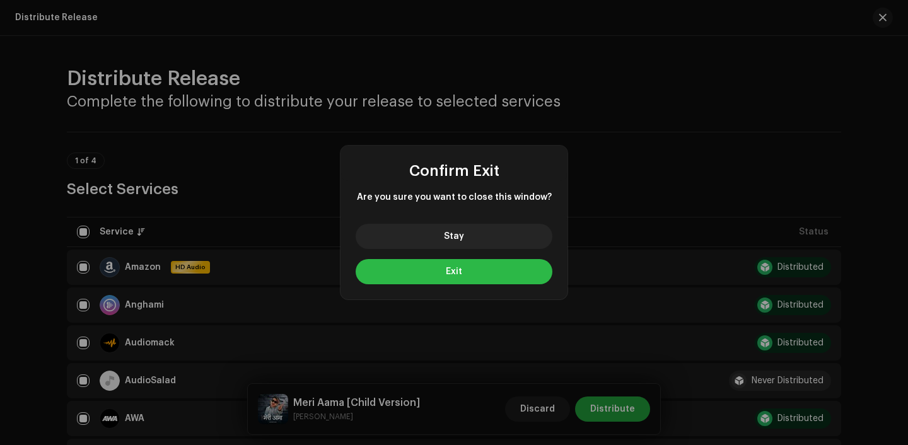
click at [472, 278] on button "Exit" at bounding box center [454, 271] width 197 height 25
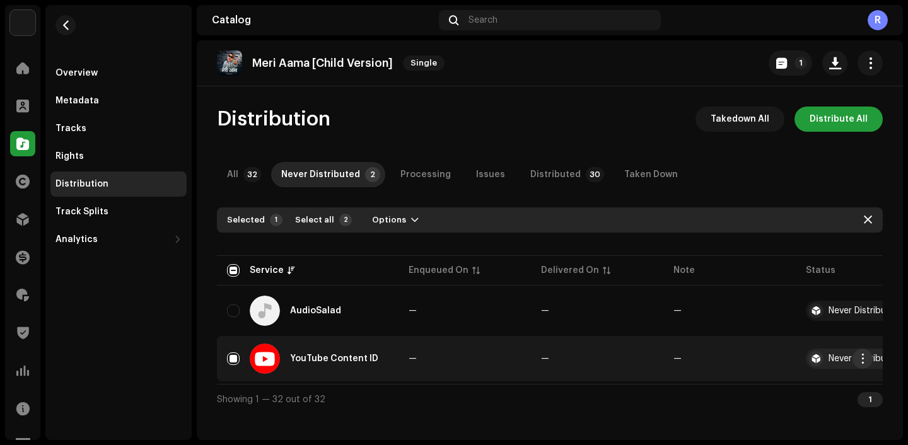
click at [858, 362] on span "button" at bounding box center [862, 359] width 9 height 10
click at [780, 388] on span "Distribute" at bounding box center [767, 387] width 45 height 10
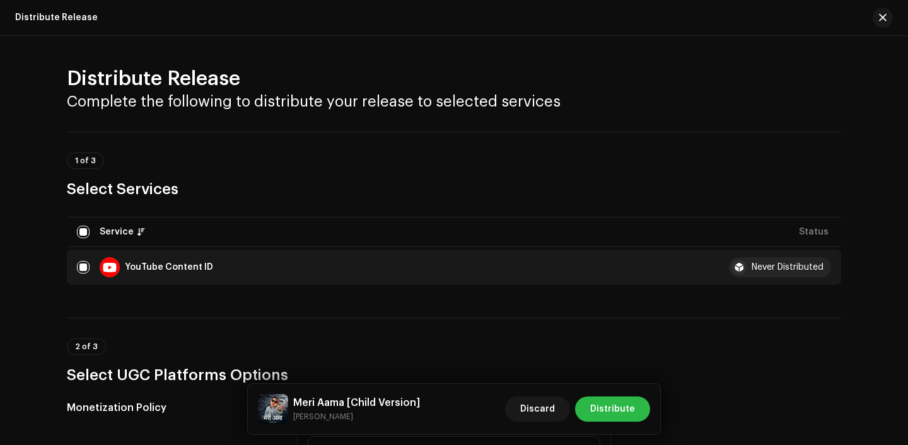
click at [614, 405] on span "Distribute" at bounding box center [612, 409] width 45 height 25
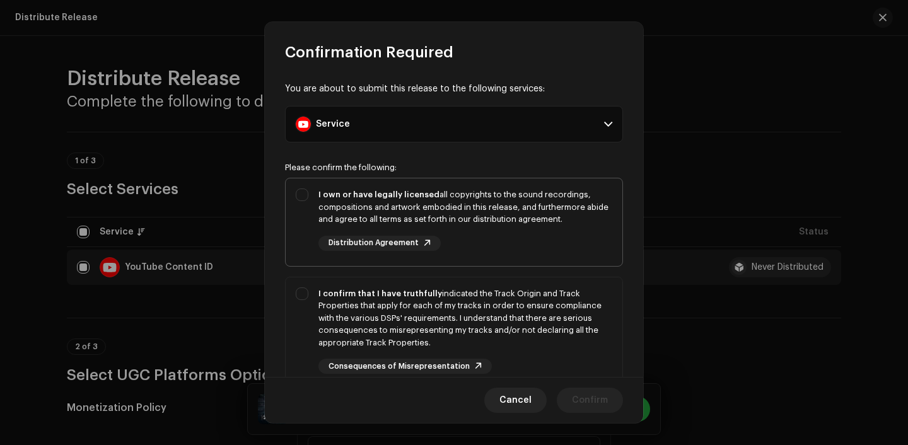
click at [527, 242] on div "I own or have legally licensed all copyrights to the sound recordings, composit…" at bounding box center [465, 220] width 294 height 62
checkbox input "true"
click at [527, 315] on div "I confirm that I have truthfully indicated the Track Origin and Track Propertie…" at bounding box center [465, 319] width 294 height 62
checkbox input "true"
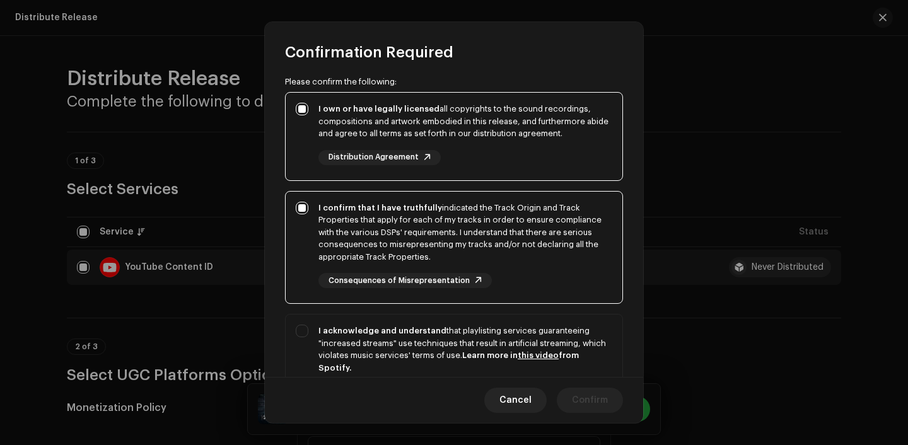
scroll to position [114, 0]
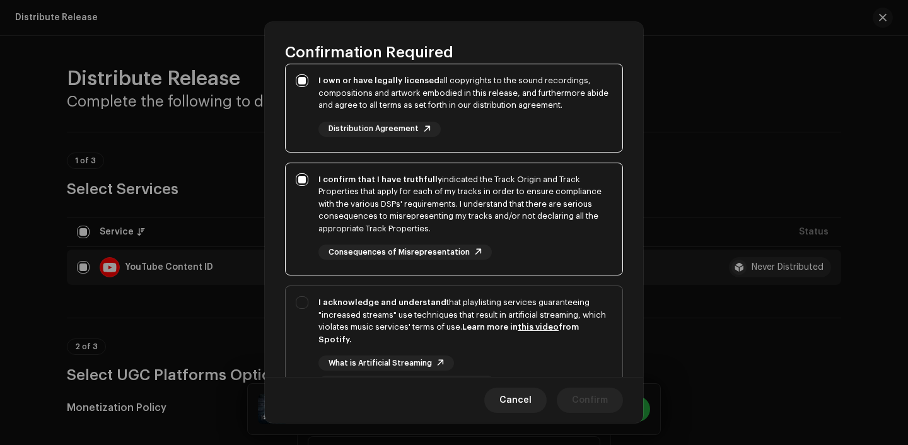
click at [530, 323] on link "this video" at bounding box center [538, 327] width 41 height 8
checkbox input "true"
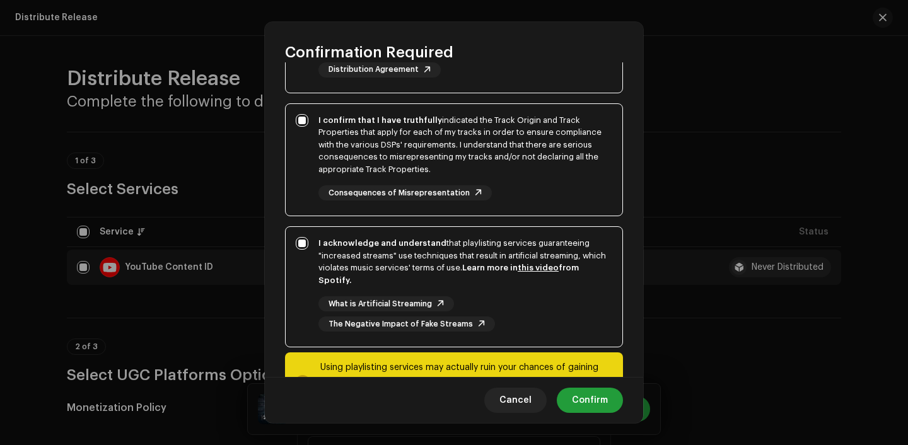
scroll to position [230, 0]
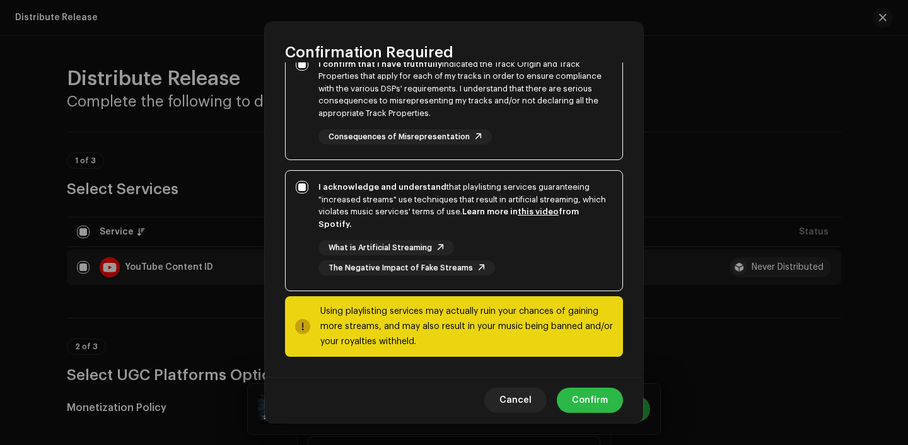
click at [589, 401] on span "Confirm" at bounding box center [590, 400] width 36 height 25
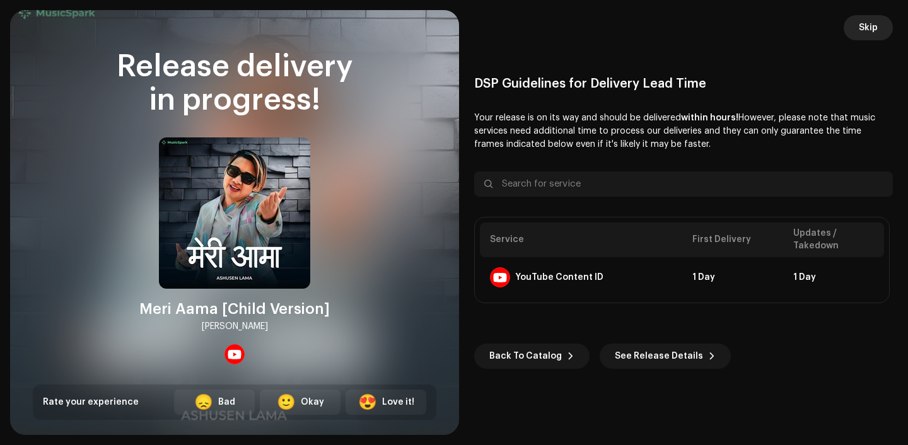
click at [866, 33] on span "Skip" at bounding box center [868, 27] width 19 height 25
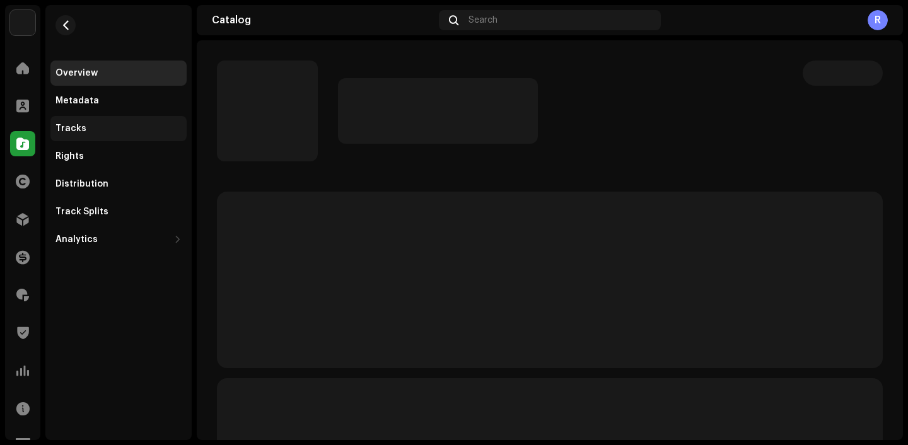
click at [103, 131] on div "Tracks" at bounding box center [118, 129] width 126 height 10
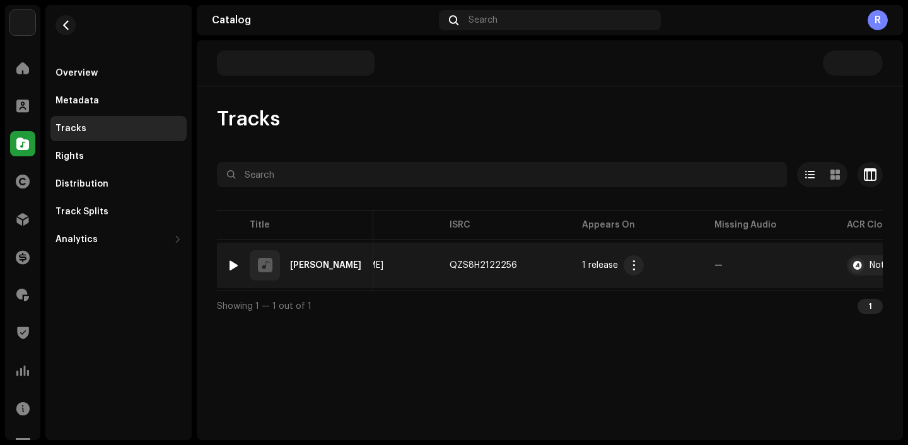
scroll to position [0, 417]
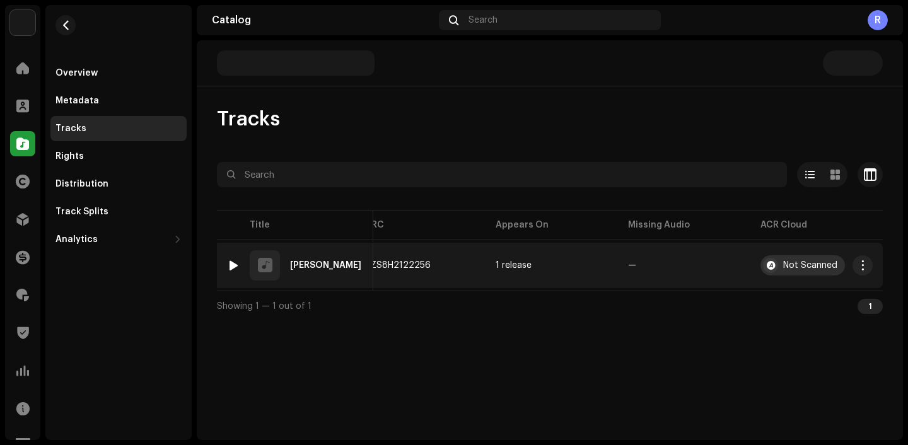
click at [793, 261] on div "Not Scanned" at bounding box center [810, 265] width 54 height 9
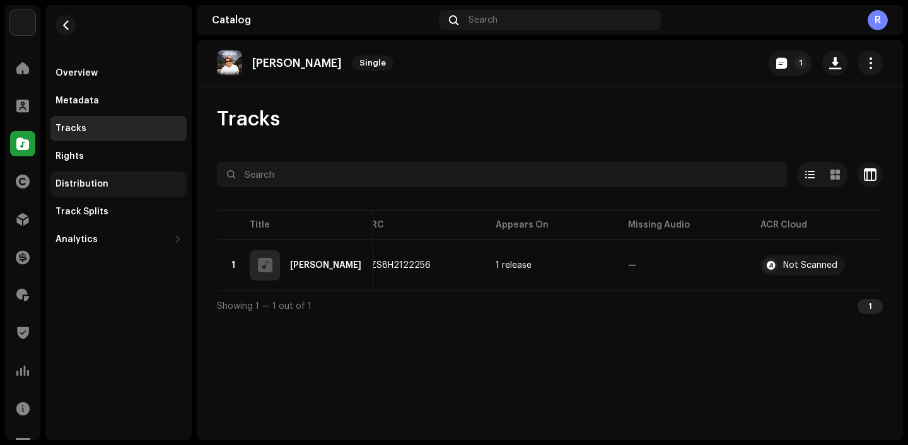
click at [99, 189] on div "Distribution" at bounding box center [81, 184] width 53 height 10
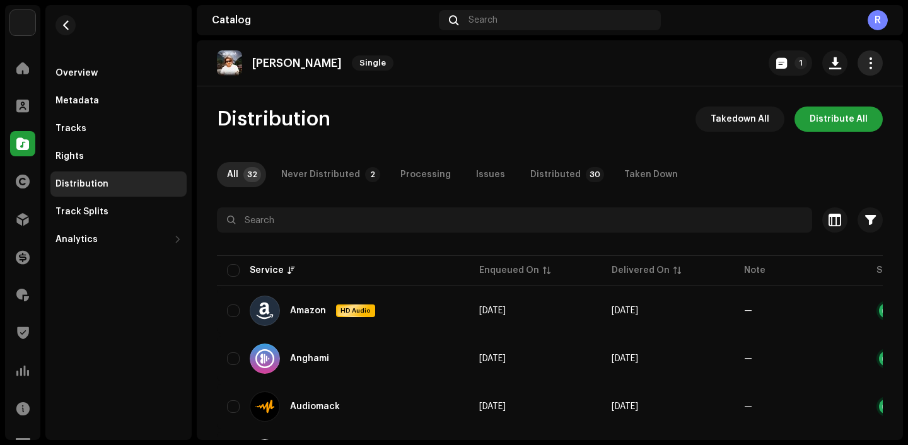
click at [861, 70] on button "button" at bounding box center [870, 62] width 25 height 25
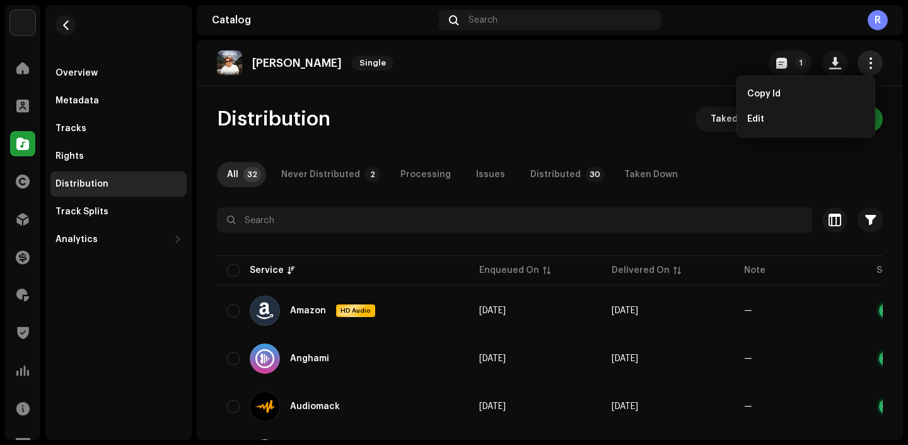
click at [861, 70] on button "button" at bounding box center [870, 62] width 25 height 25
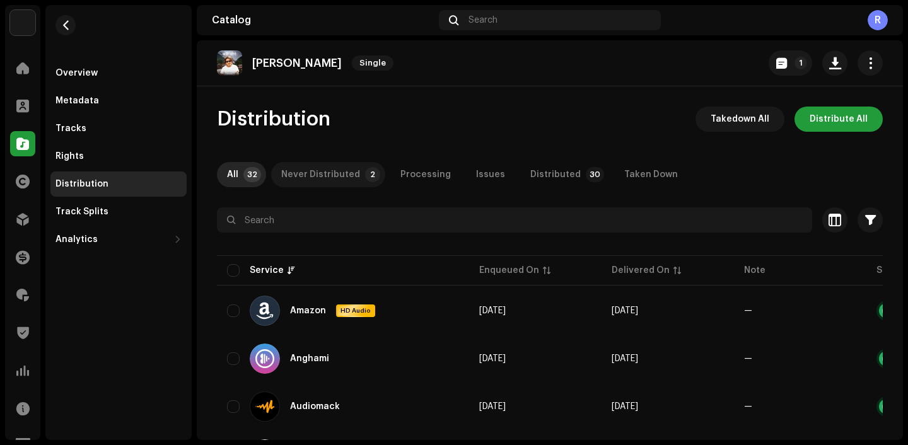
click at [344, 182] on div "Never Distributed" at bounding box center [320, 174] width 79 height 25
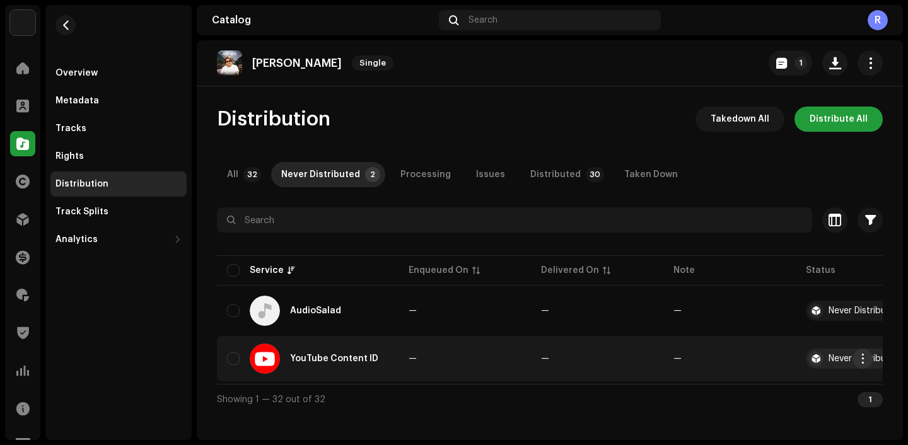
click at [856, 359] on button "button" at bounding box center [863, 359] width 20 height 20
click at [791, 393] on div "Distribute" at bounding box center [803, 387] width 127 height 25
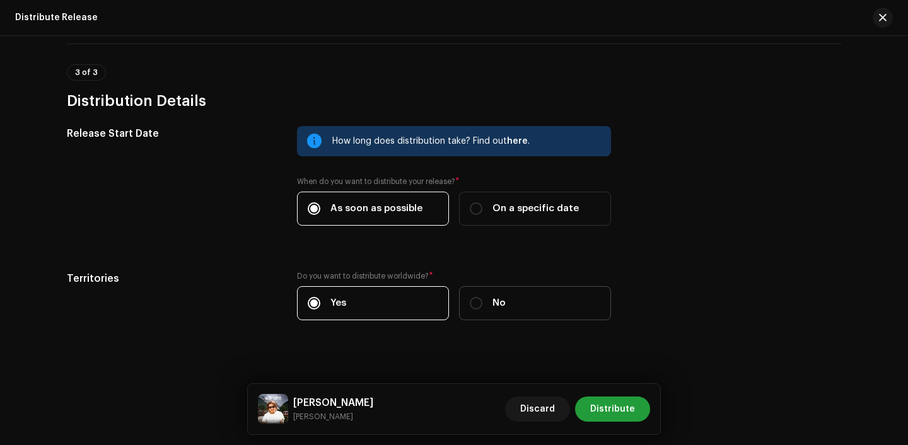
scroll to position [479, 0]
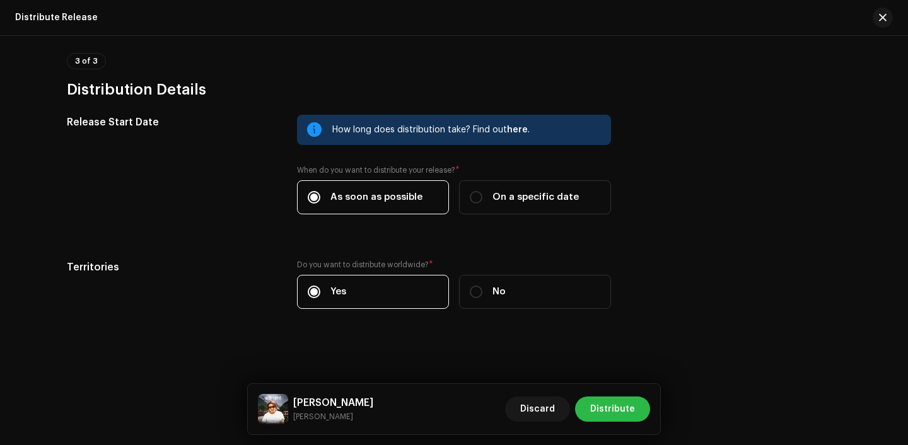
click at [615, 413] on span "Distribute" at bounding box center [612, 409] width 45 height 25
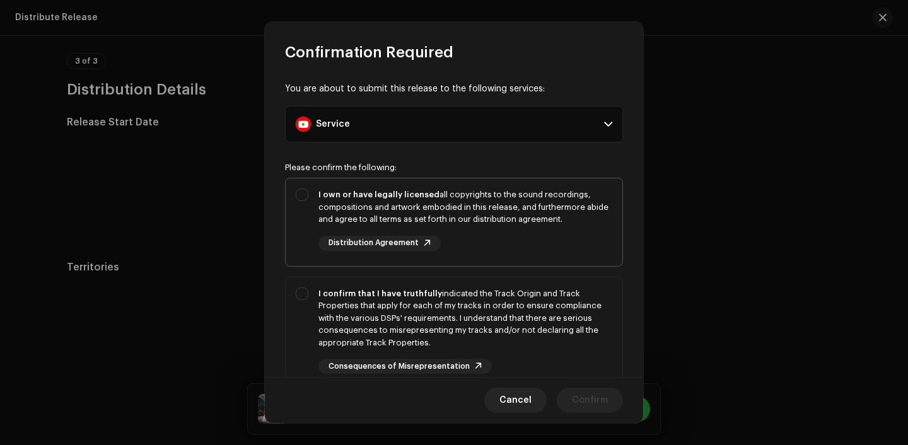
click at [506, 243] on div "I own or have legally licensed all copyrights to the sound recordings, composit…" at bounding box center [465, 220] width 294 height 62
checkbox input "true"
click at [506, 309] on div "I confirm that I have truthfully indicated the Track Origin and Track Propertie…" at bounding box center [465, 319] width 294 height 62
checkbox input "true"
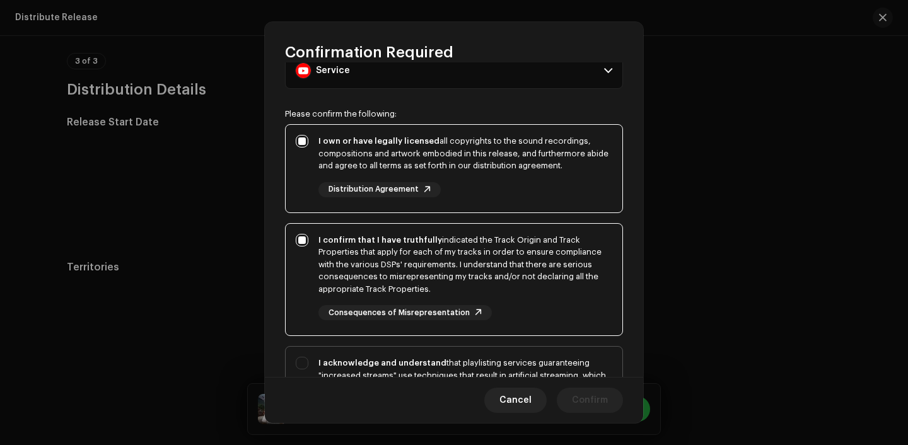
scroll to position [119, 0]
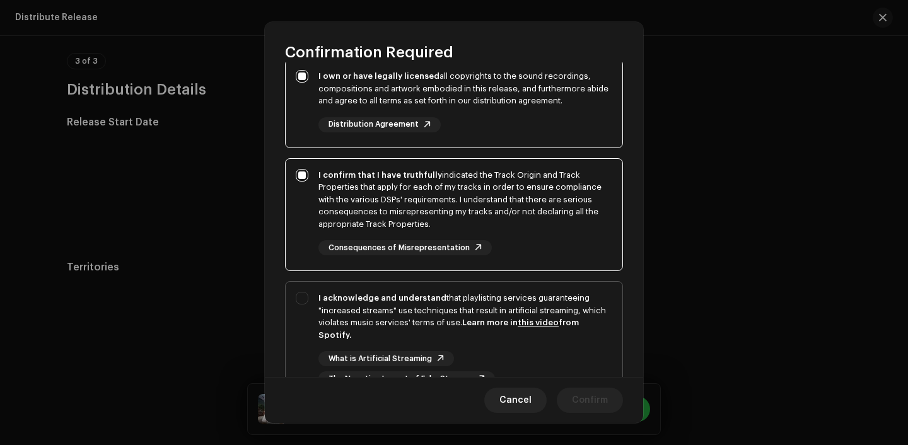
click at [511, 334] on div "I acknowledge and understand that playlisting services guaranteeing "increased …" at bounding box center [465, 316] width 294 height 49
checkbox input "true"
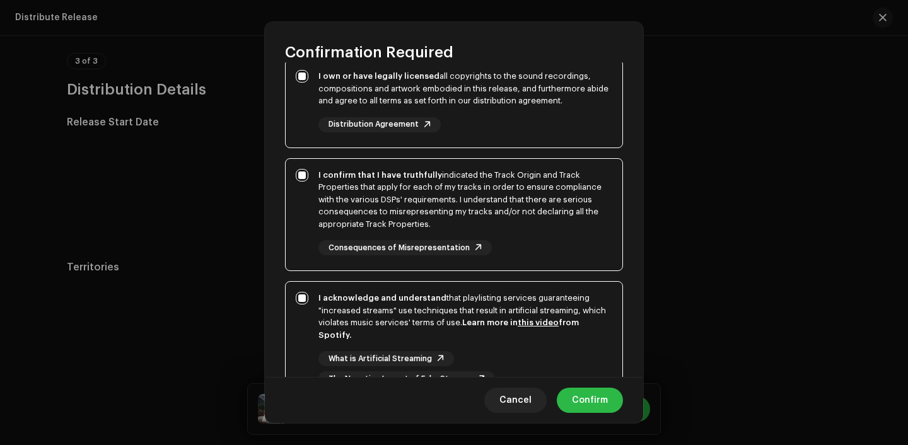
click at [600, 398] on span "Confirm" at bounding box center [590, 400] width 36 height 25
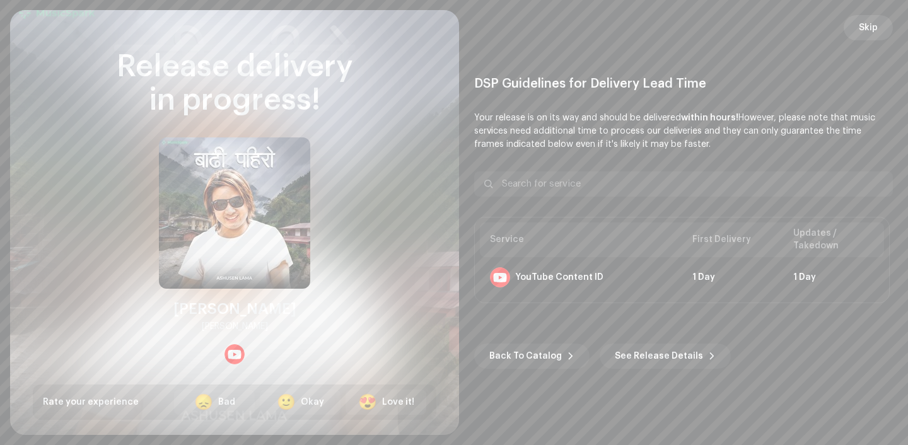
click at [877, 17] on span "Skip" at bounding box center [868, 27] width 19 height 25
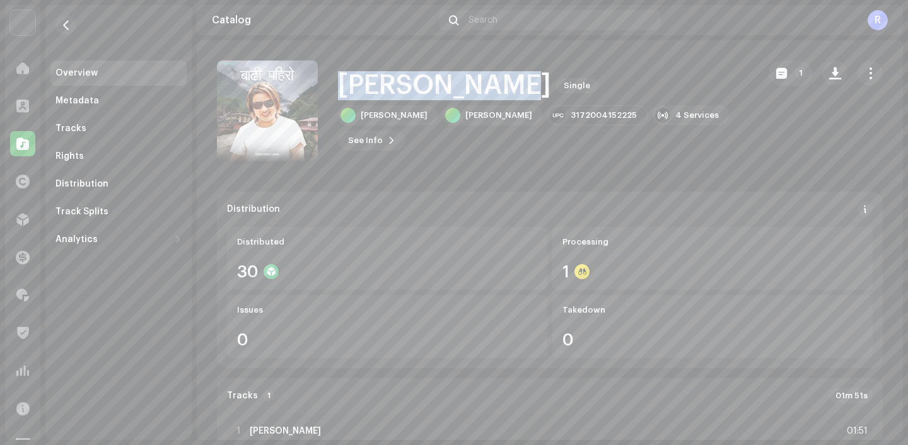
drag, startPoint x: 340, startPoint y: 84, endPoint x: 494, endPoint y: 84, distance: 153.9
click at [494, 84] on h1 "Badhi Pahiro" at bounding box center [444, 85] width 213 height 29
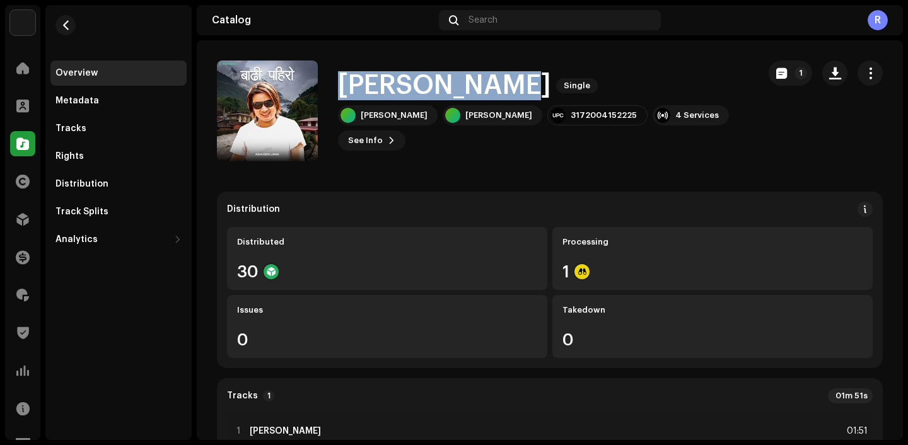
copy h1 "Badhi Pahiro"
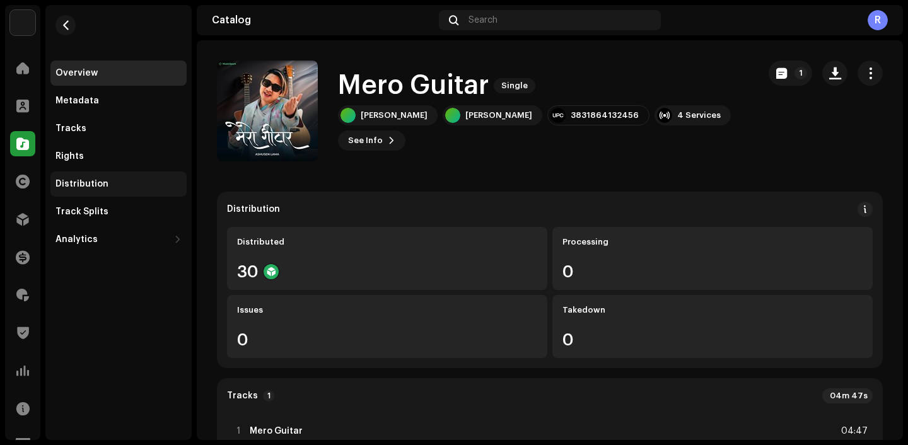
click at [101, 183] on div "Distribution" at bounding box center [81, 184] width 53 height 10
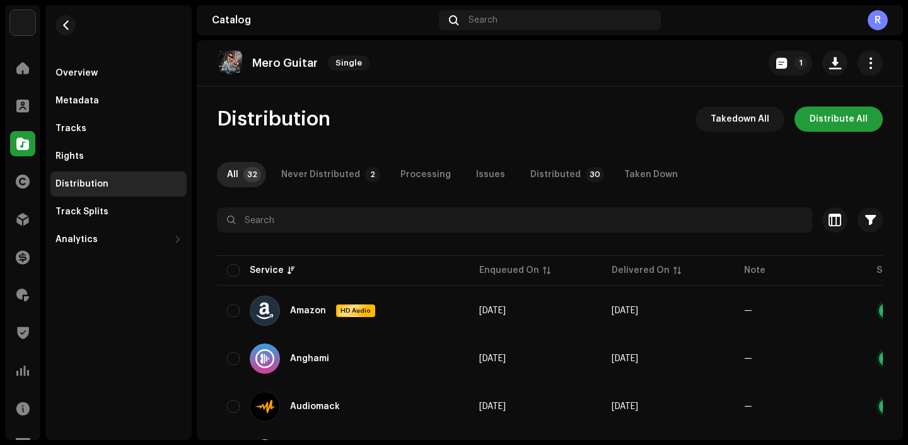
click at [298, 182] on div "Never Distributed" at bounding box center [320, 174] width 79 height 25
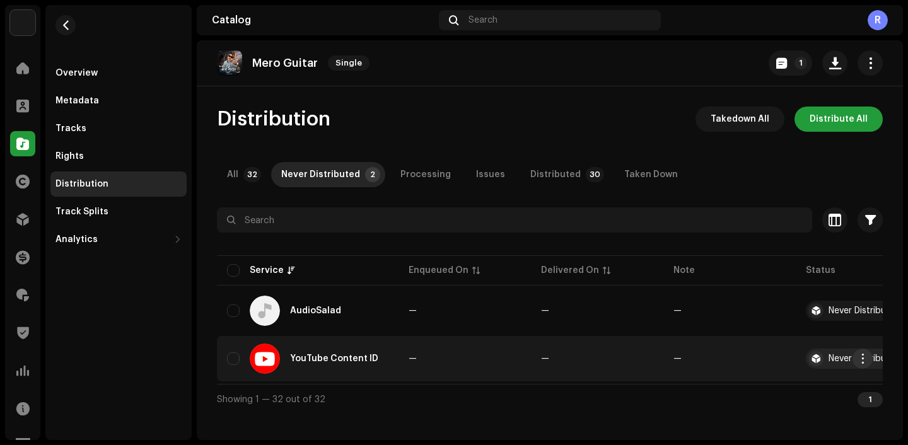
click at [864, 356] on span "button" at bounding box center [862, 359] width 9 height 10
click at [760, 389] on span "Distribute" at bounding box center [767, 387] width 45 height 10
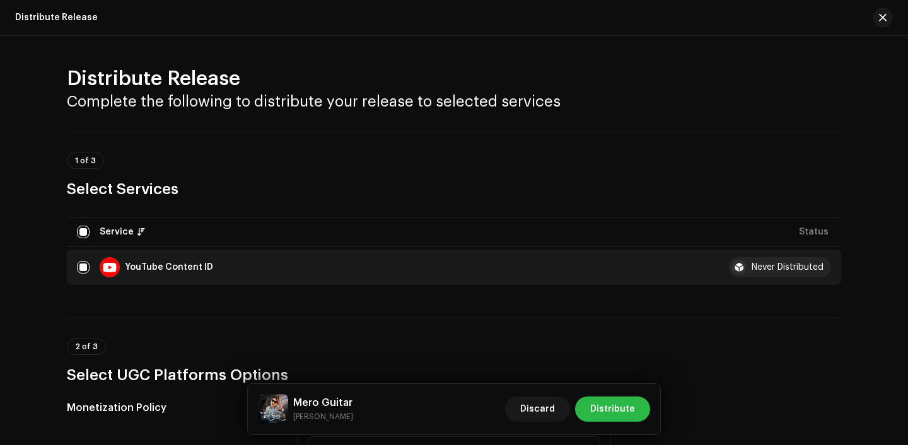
click at [615, 412] on span "Distribute" at bounding box center [612, 409] width 45 height 25
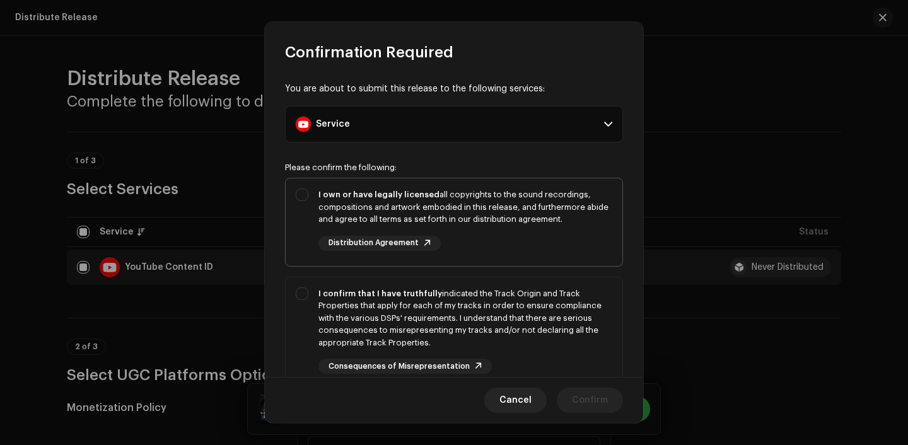
click at [474, 204] on div "I own or have legally licensed all copyrights to the sound recordings, composit…" at bounding box center [465, 207] width 294 height 37
checkbox input "true"
click at [474, 314] on div "I confirm that I have truthfully indicated the Track Origin and Track Propertie…" at bounding box center [465, 319] width 294 height 62
checkbox input "true"
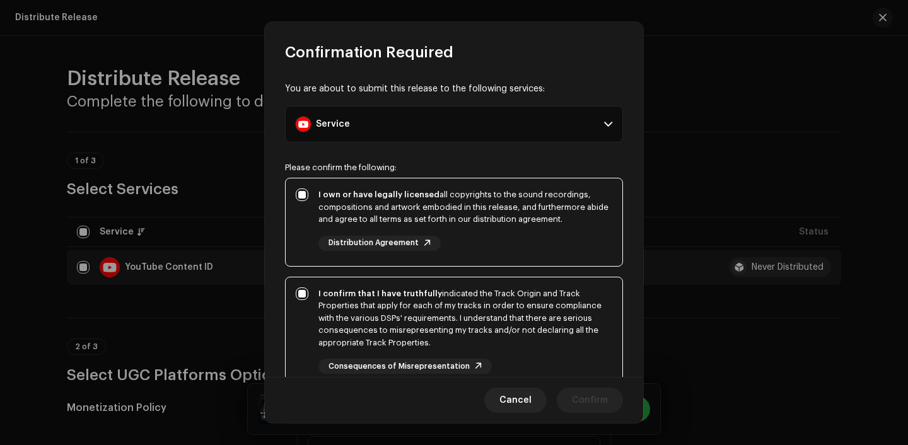
scroll to position [161, 0]
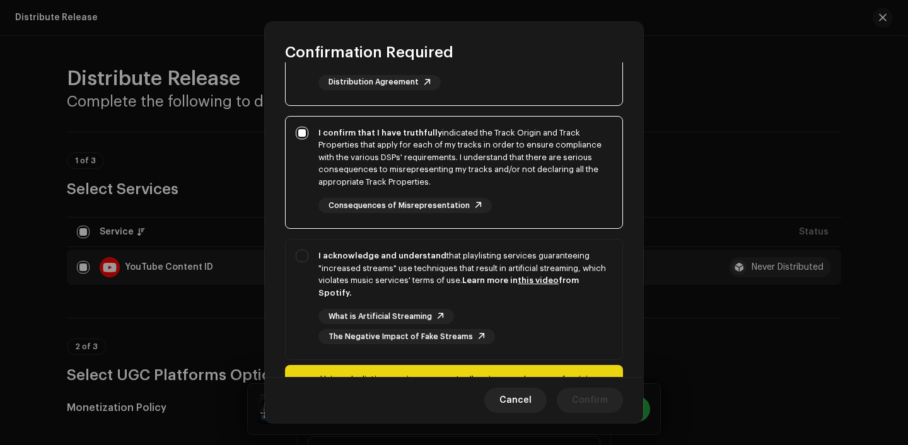
click at [474, 314] on div "What is Artificial Streaming The Negative Impact of Fake Streams" at bounding box center [465, 326] width 294 height 35
checkbox input "true"
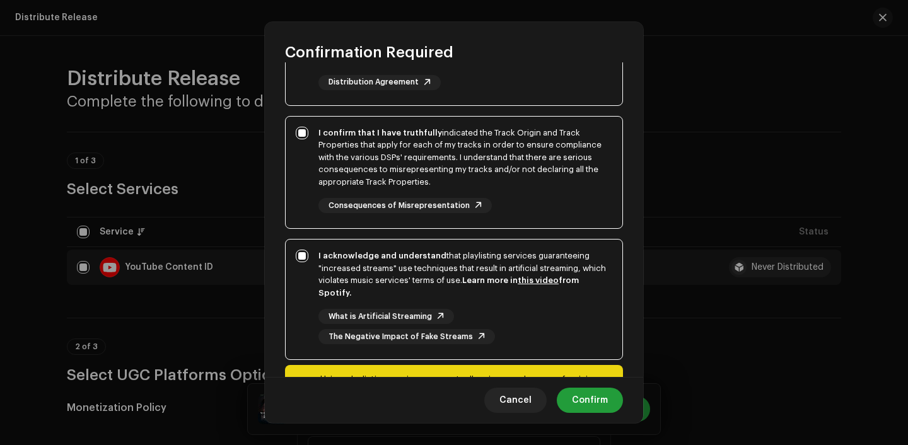
click at [568, 381] on div "Cancel Confirm" at bounding box center [454, 400] width 378 height 46
click at [589, 405] on span "Confirm" at bounding box center [590, 400] width 36 height 25
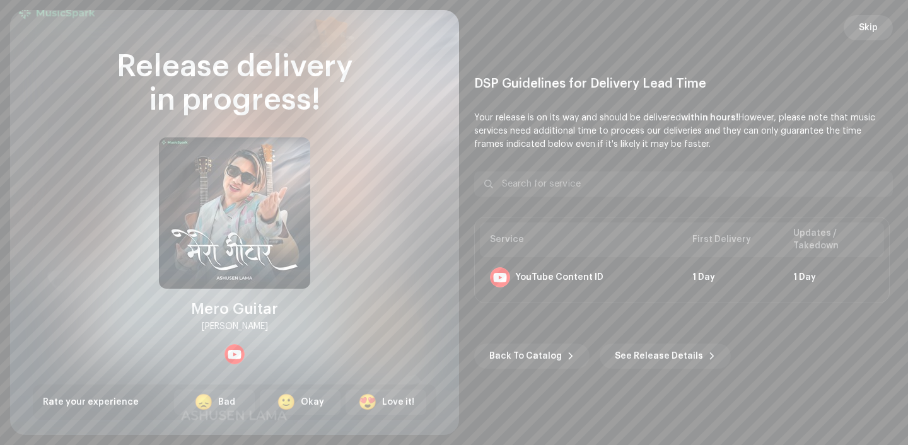
click at [863, 33] on span "Skip" at bounding box center [868, 27] width 19 height 25
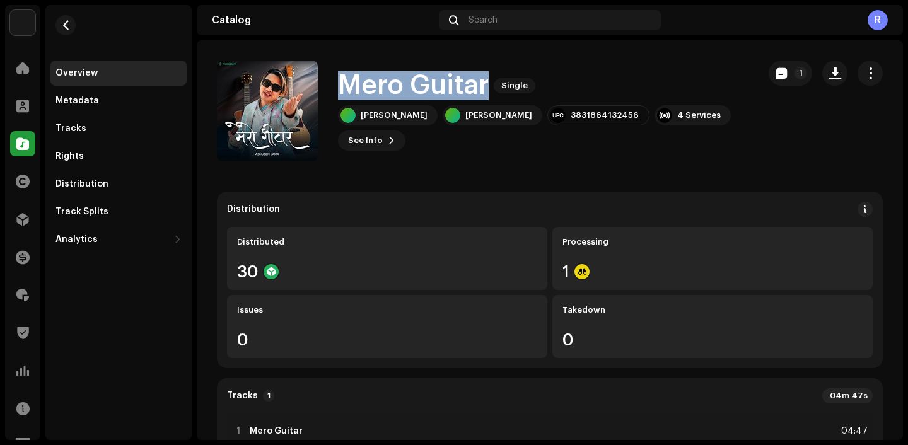
drag, startPoint x: 341, startPoint y: 81, endPoint x: 485, endPoint y: 81, distance: 144.4
click at [486, 82] on h1 "Mero Guitar" at bounding box center [413, 85] width 151 height 29
copy h1 "Mero Guitar"
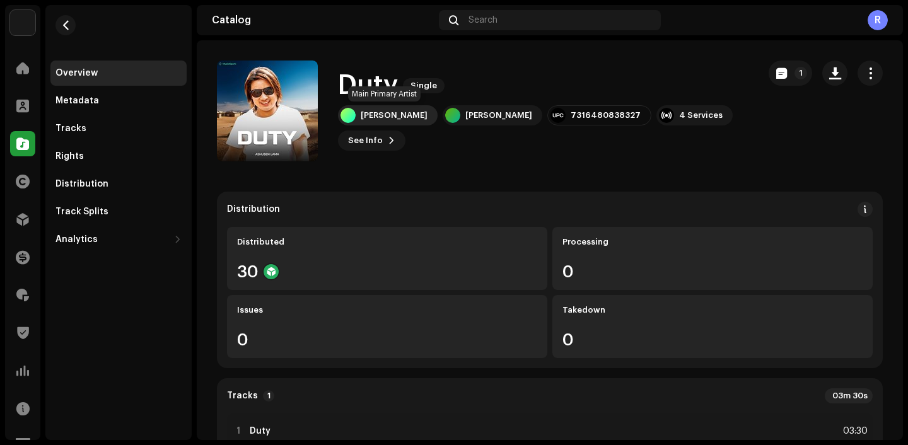
drag, startPoint x: 342, startPoint y: 82, endPoint x: 423, endPoint y: 119, distance: 88.9
click at [423, 119] on div "Duty Single Tasi Dorje Lama [PERSON_NAME] 7316480838327 4 Services See Info 1" at bounding box center [543, 110] width 411 height 79
copy div "Duty Single Tasi Dorje Lama"
click at [115, 125] on div "Tracks" at bounding box center [118, 129] width 126 height 10
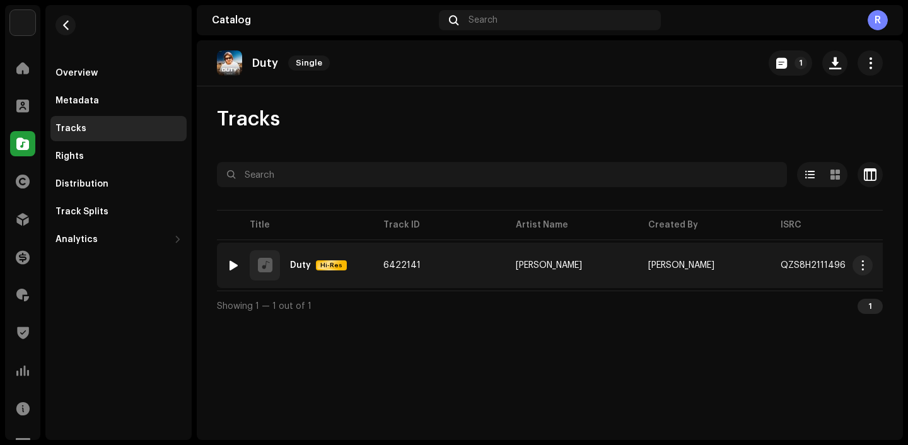
click at [233, 265] on div at bounding box center [233, 265] width 9 height 10
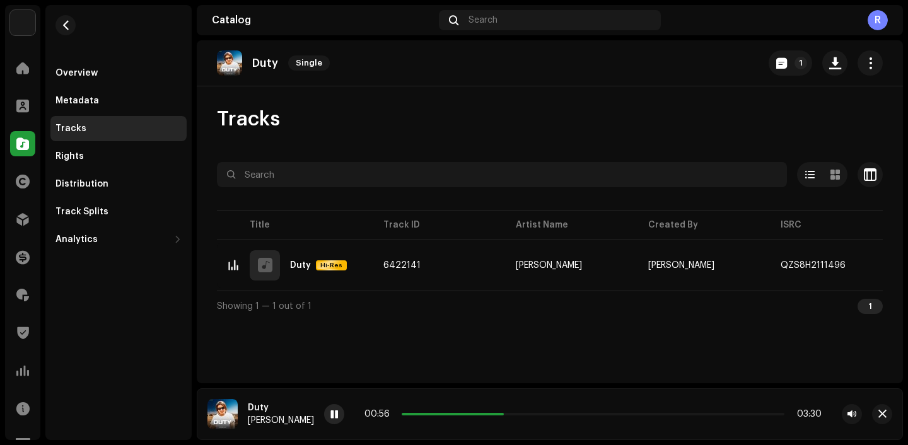
click at [335, 414] on span at bounding box center [334, 415] width 8 height 10
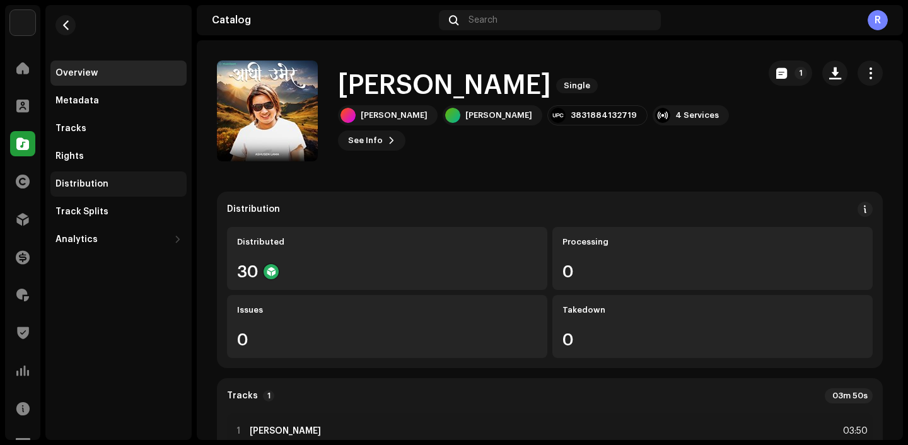
click at [114, 189] on div "Distribution" at bounding box center [118, 184] width 126 height 10
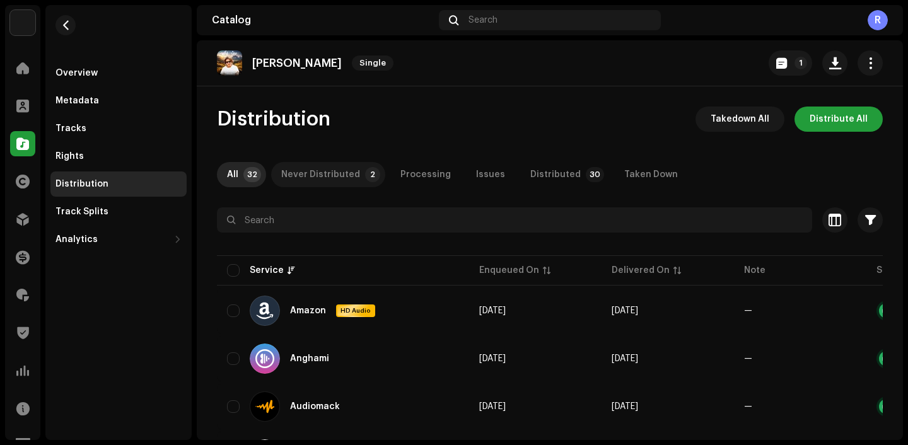
click at [352, 169] on div "Never Distributed" at bounding box center [320, 174] width 79 height 25
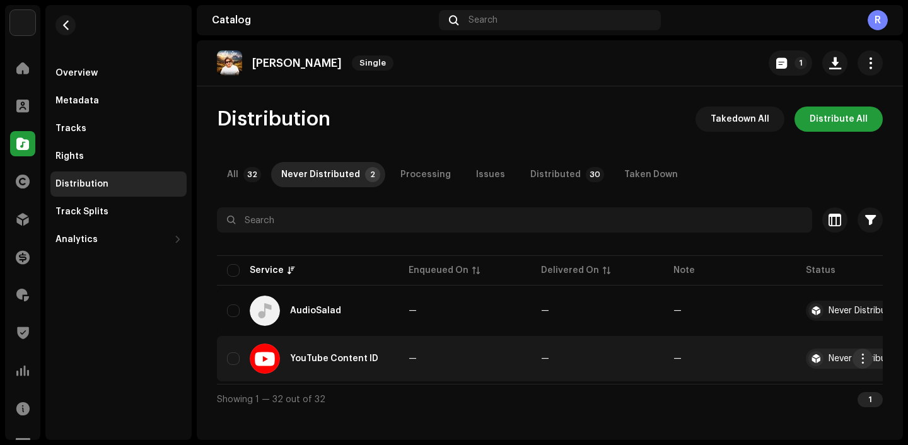
click at [860, 364] on button "button" at bounding box center [863, 359] width 20 height 20
click at [776, 393] on div "Distribute" at bounding box center [803, 387] width 127 height 25
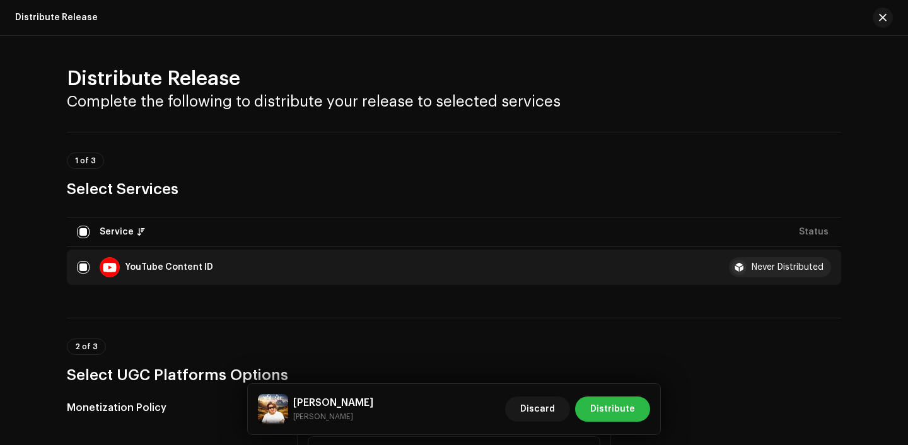
click at [602, 397] on span "Distribute" at bounding box center [612, 409] width 45 height 25
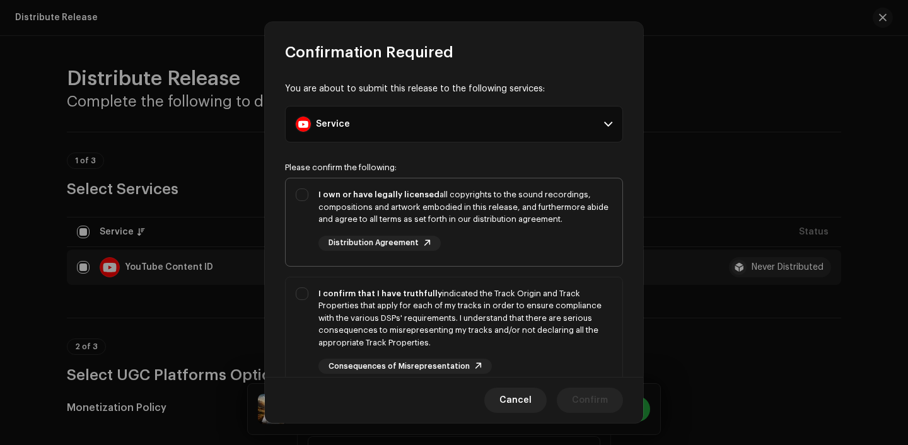
drag, startPoint x: 521, startPoint y: 238, endPoint x: 521, endPoint y: 251, distance: 12.6
click at [521, 238] on div "I own or have legally licensed all copyrights to the sound recordings, composit…" at bounding box center [465, 220] width 294 height 62
checkbox input "true"
click at [521, 328] on div "I confirm that I have truthfully indicated the Track Origin and Track Propertie…" at bounding box center [465, 319] width 294 height 62
checkbox input "true"
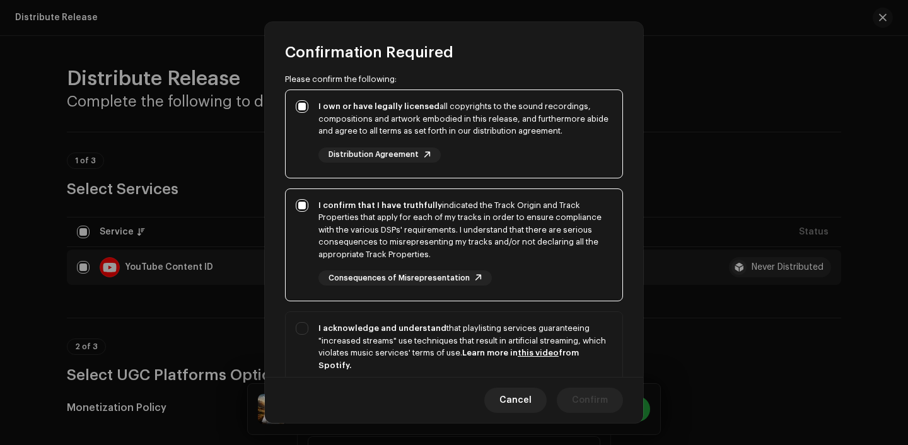
scroll to position [104, 0]
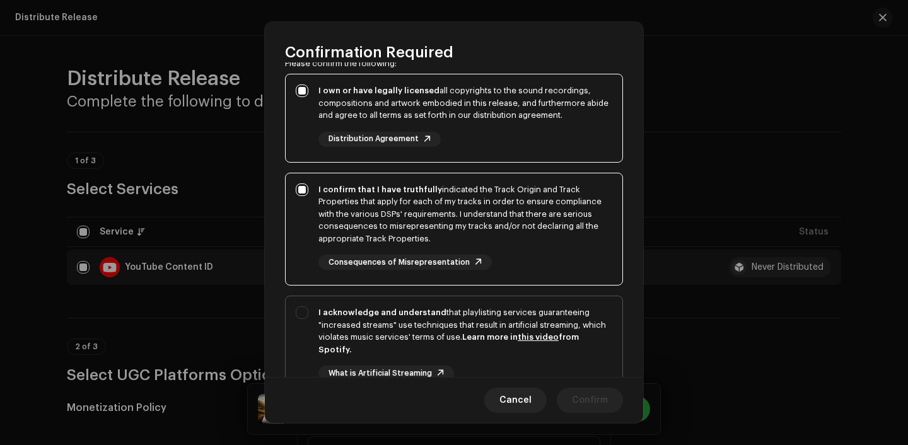
click at [521, 329] on div "I acknowledge and understand that playlisting services guaranteeing "increased …" at bounding box center [465, 330] width 294 height 49
checkbox input "true"
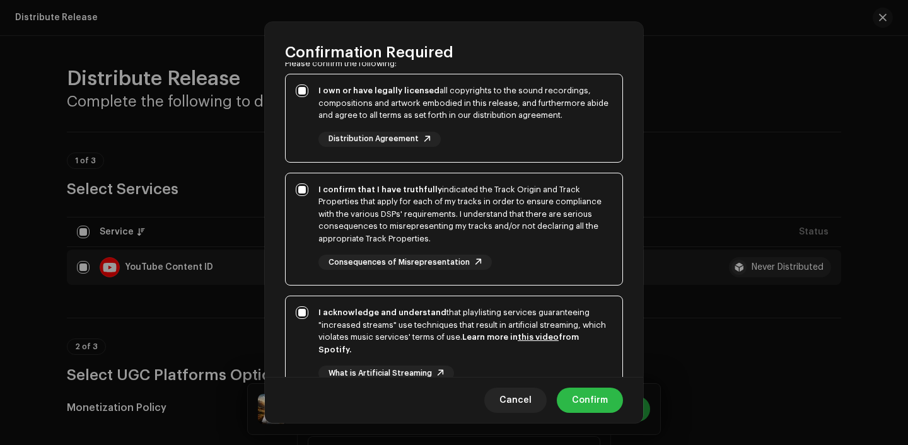
click at [603, 403] on span "Confirm" at bounding box center [590, 400] width 36 height 25
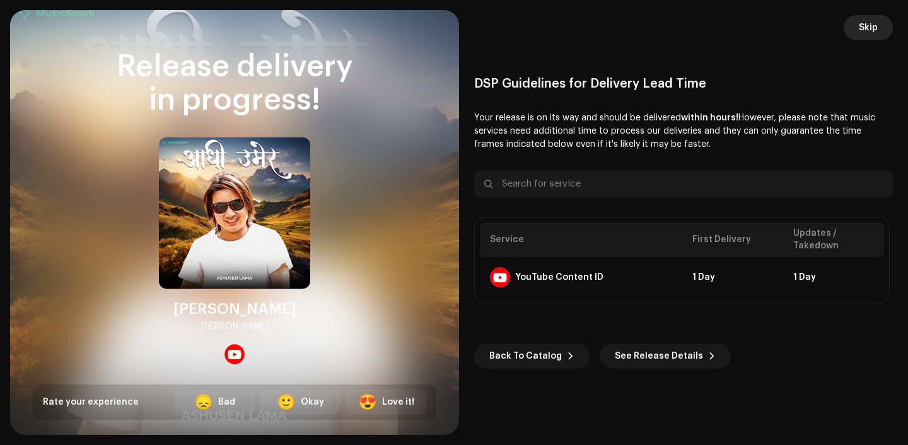
click at [858, 28] on button "Skip" at bounding box center [868, 27] width 49 height 25
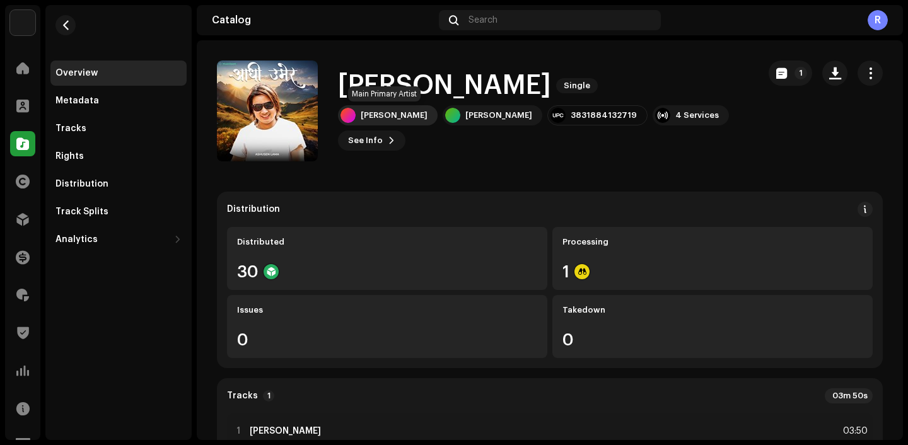
drag, startPoint x: 344, startPoint y: 80, endPoint x: 425, endPoint y: 119, distance: 90.3
click at [425, 119] on div "Aadhi Umer Single Bhim B. Bomjan Ashusen Lama 3831884132719 4 Services See Info…" at bounding box center [543, 110] width 411 height 79
copy div "Aadhi Umer Single Bhim B. Bomjan"
click at [86, 186] on div "Distribution" at bounding box center [81, 184] width 53 height 10
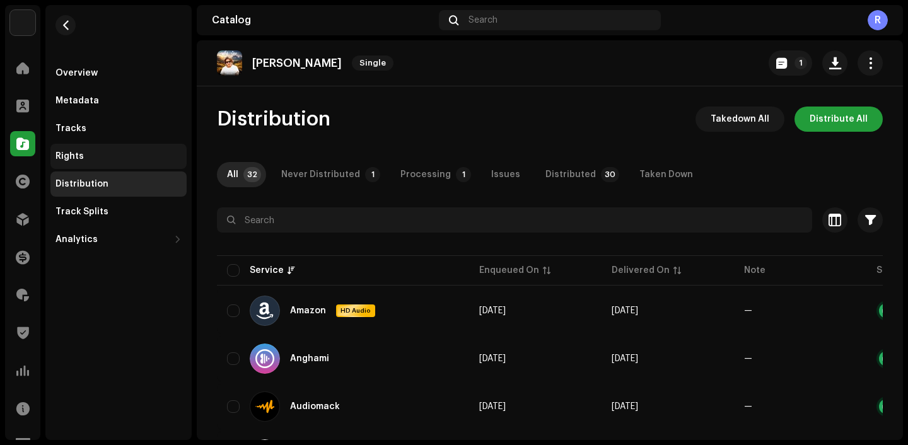
click at [111, 158] on div "Rights" at bounding box center [118, 156] width 126 height 10
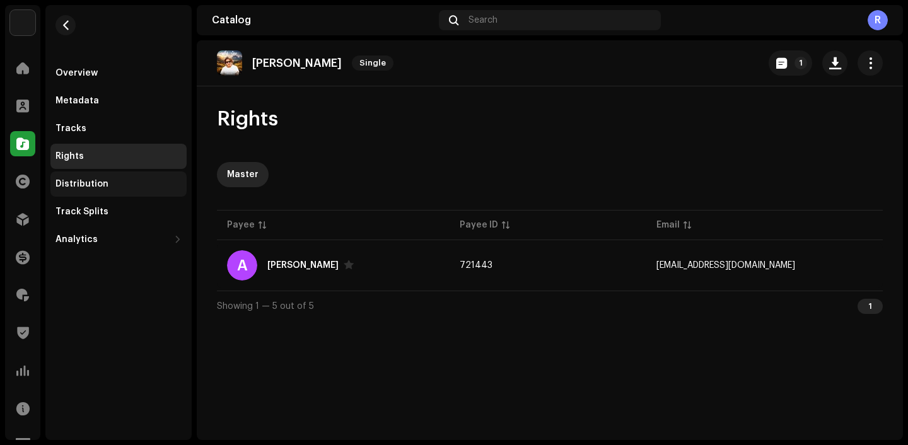
click at [96, 182] on div "Distribution" at bounding box center [81, 184] width 53 height 10
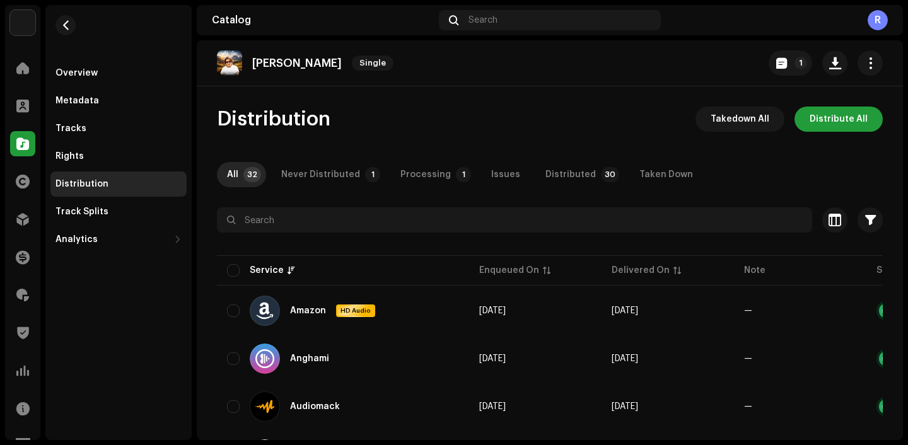
click at [312, 174] on div "Never Distributed" at bounding box center [320, 174] width 79 height 25
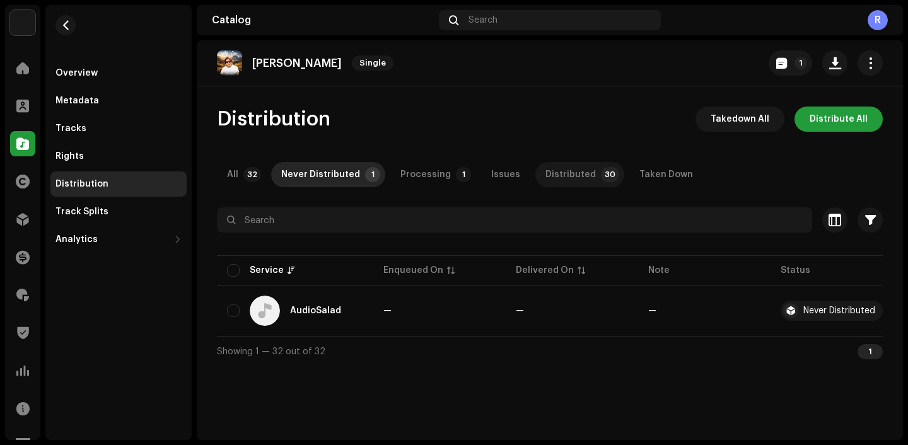
click at [574, 177] on div "Distributed" at bounding box center [570, 174] width 50 height 25
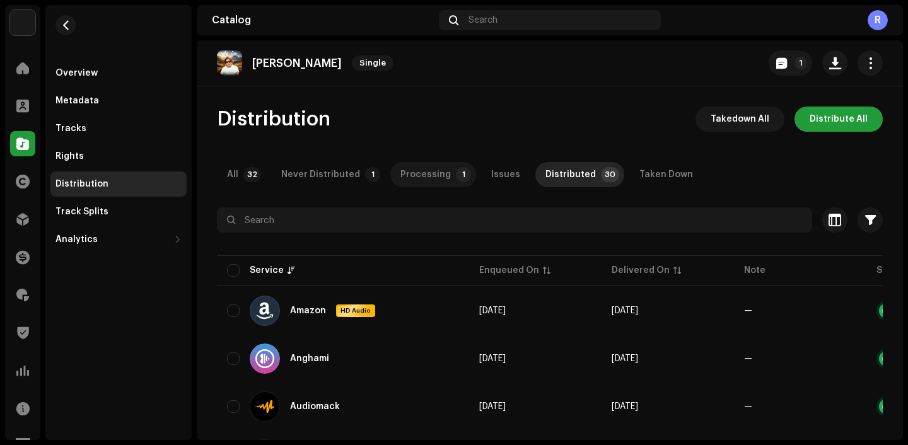
click at [430, 175] on div "Processing" at bounding box center [425, 174] width 50 height 25
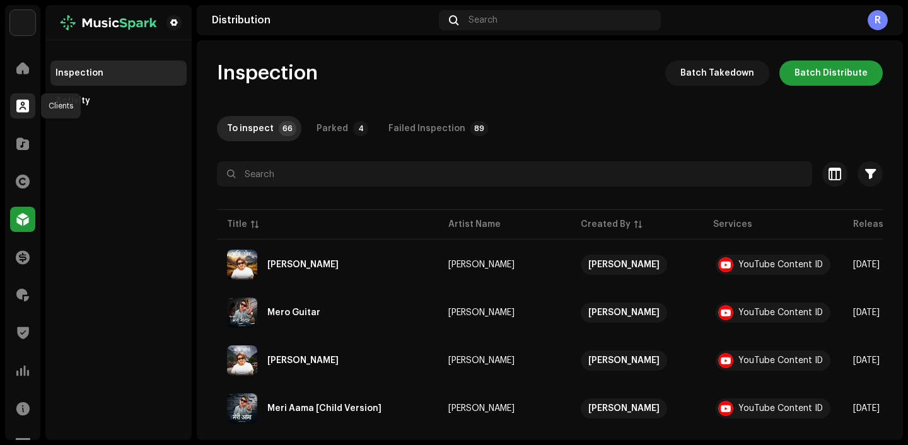
click at [25, 110] on span at bounding box center [22, 106] width 13 height 10
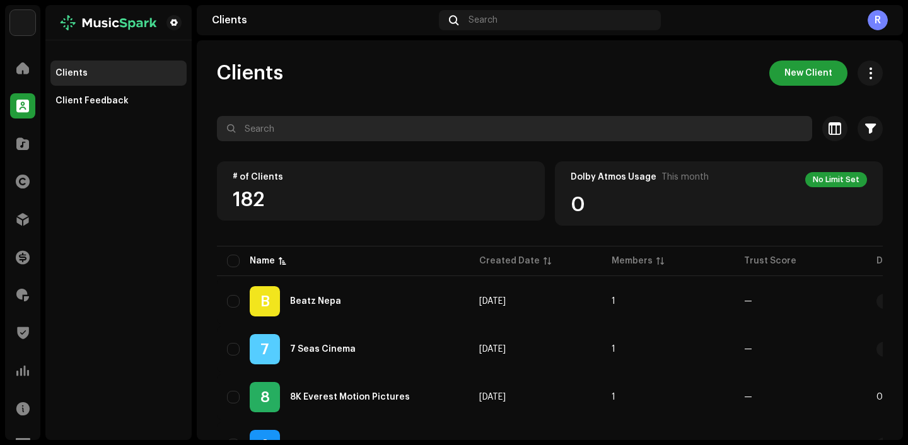
click at [306, 131] on input "text" at bounding box center [514, 128] width 595 height 25
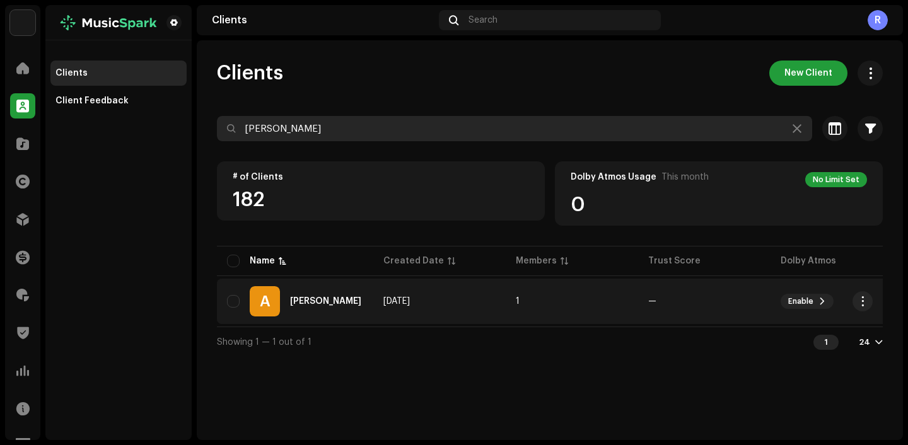
type input "[PERSON_NAME]"
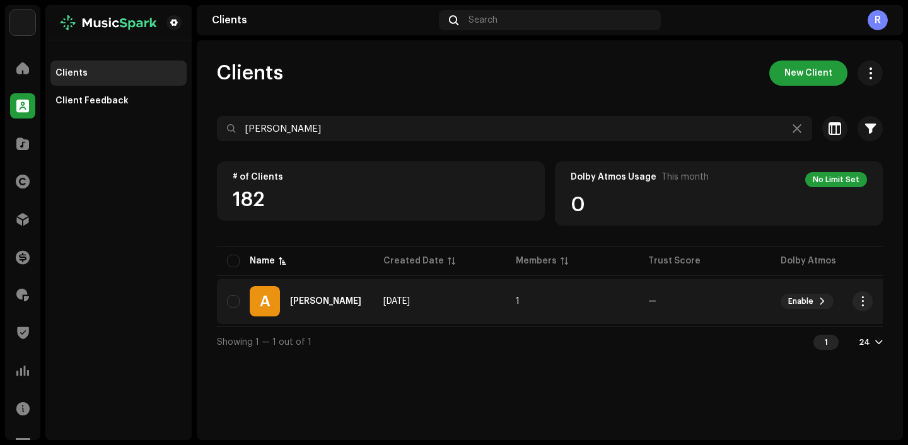
click at [306, 298] on div "[PERSON_NAME]" at bounding box center [325, 301] width 71 height 9
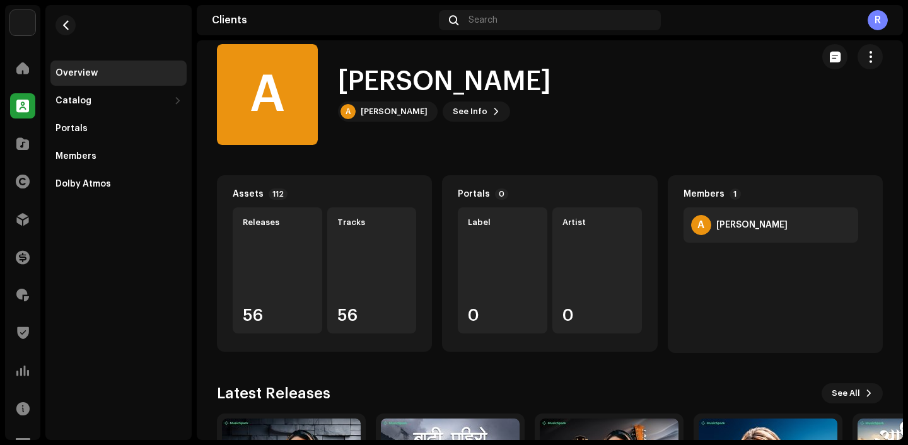
scroll to position [18, 0]
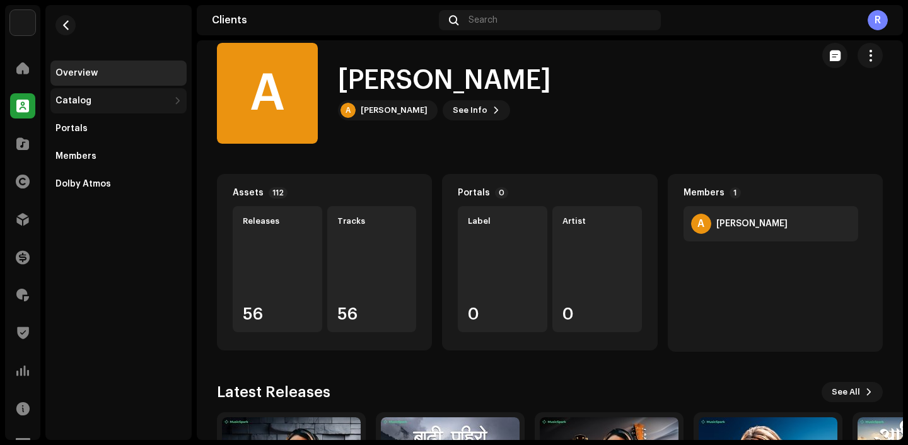
click at [122, 99] on div "Catalog" at bounding box center [112, 101] width 114 height 10
click at [112, 140] on div "Portals" at bounding box center [118, 128] width 136 height 25
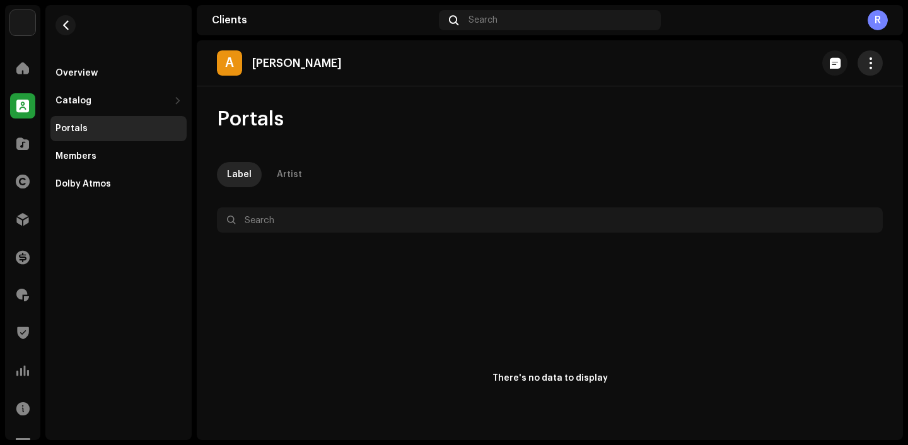
click at [866, 65] on span "button" at bounding box center [871, 63] width 12 height 10
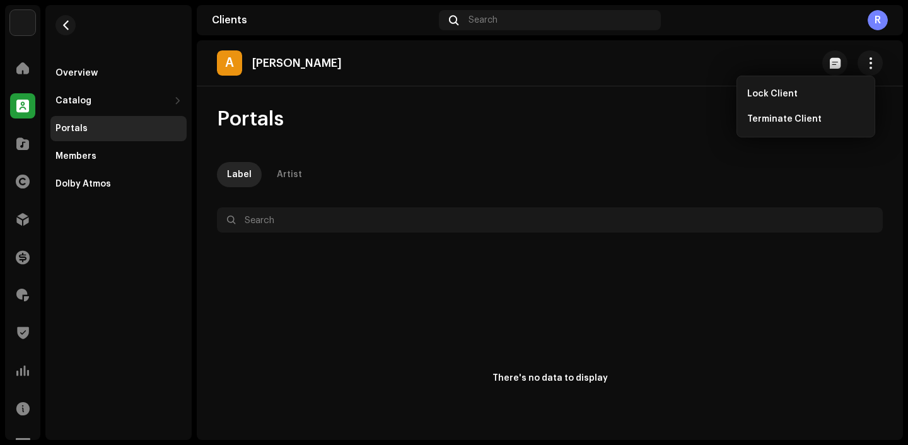
click at [598, 110] on div "Portals" at bounding box center [550, 119] width 666 height 25
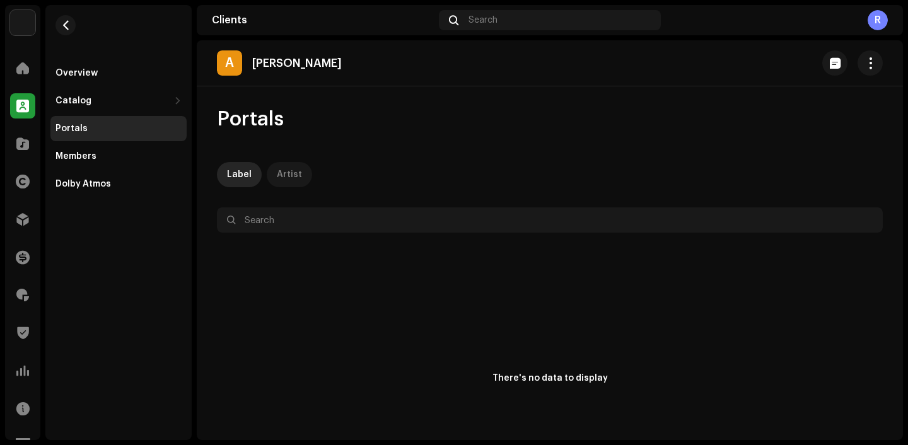
click at [293, 183] on div "Artist" at bounding box center [289, 174] width 25 height 25
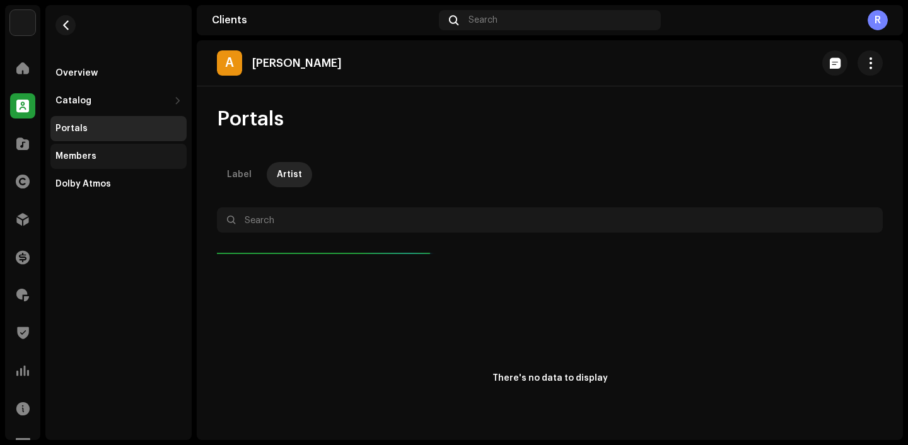
click at [121, 162] on div "Members" at bounding box center [118, 156] width 136 height 25
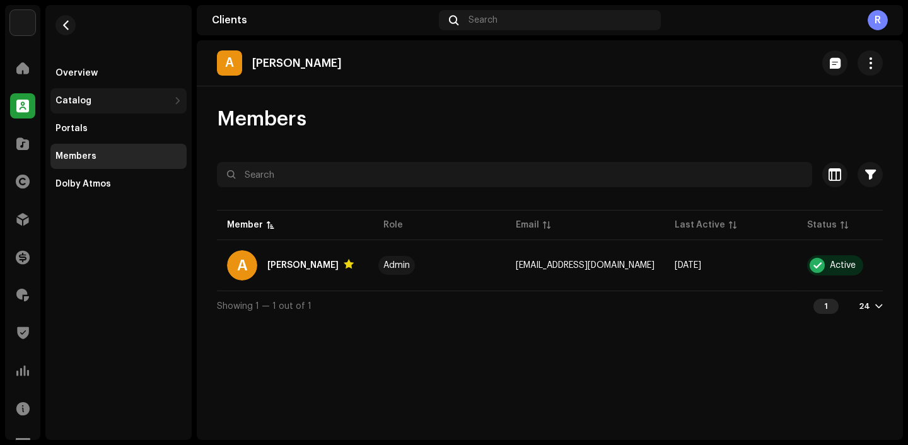
click at [92, 100] on div "Catalog" at bounding box center [112, 101] width 114 height 10
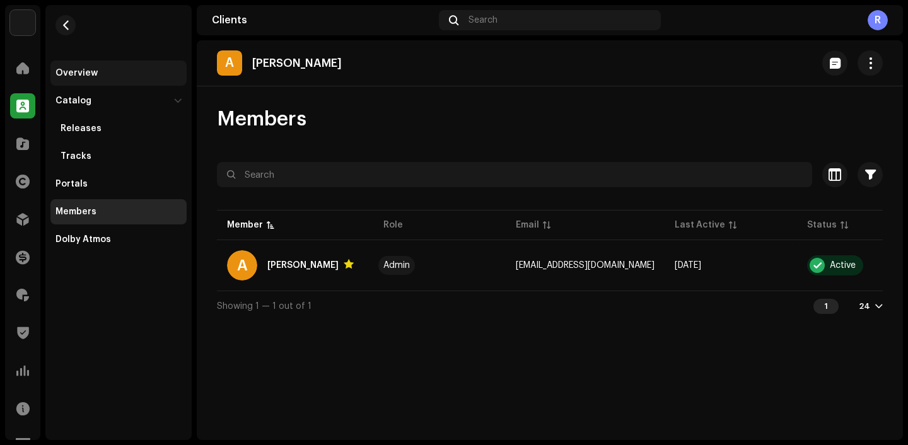
click at [105, 71] on div "Overview" at bounding box center [118, 73] width 126 height 10
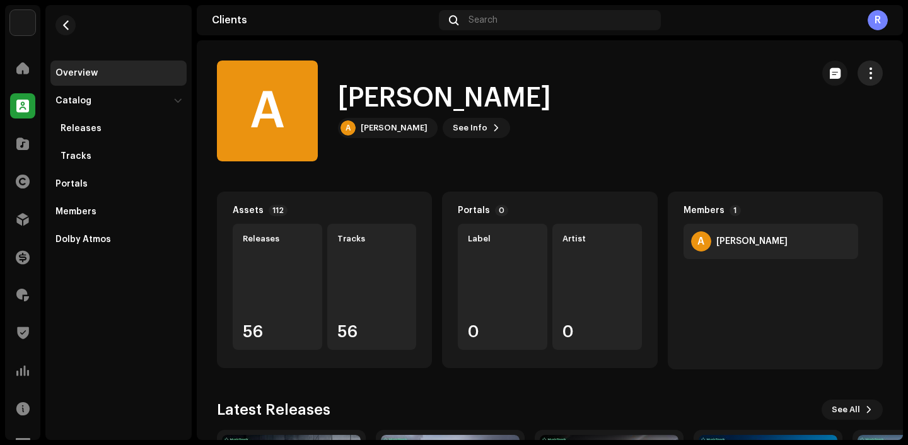
click at [865, 73] on span "button" at bounding box center [871, 73] width 12 height 10
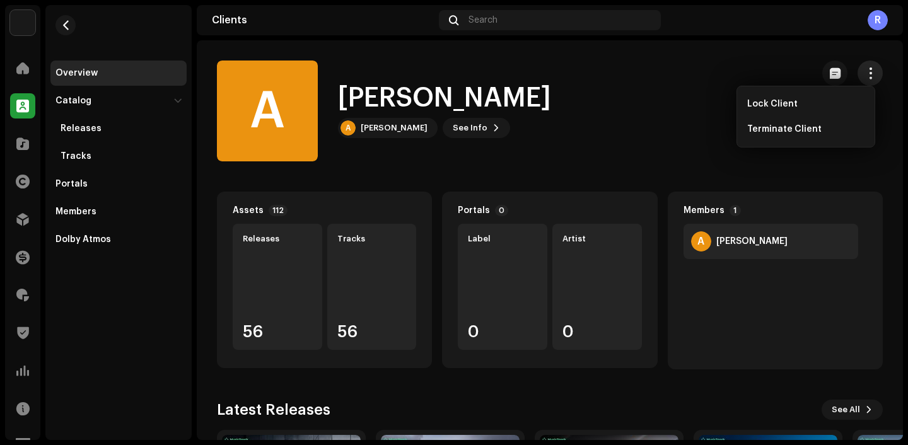
click at [865, 74] on span "button" at bounding box center [871, 73] width 12 height 10
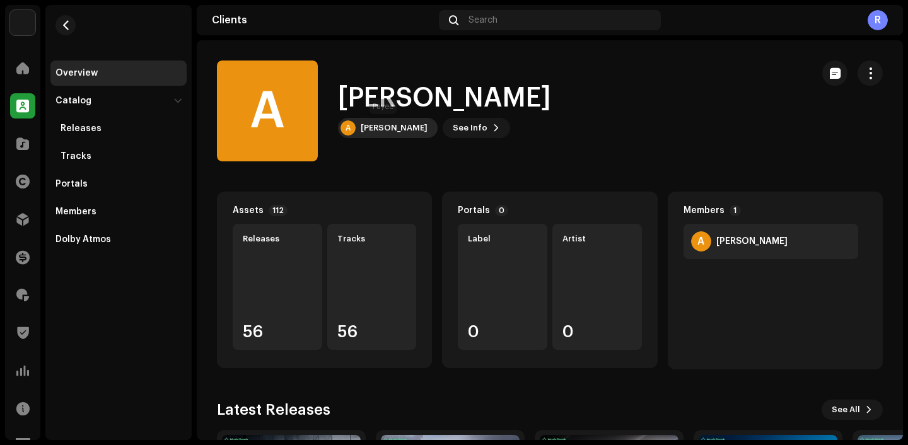
click at [404, 123] on div "[PERSON_NAME]" at bounding box center [394, 128] width 67 height 10
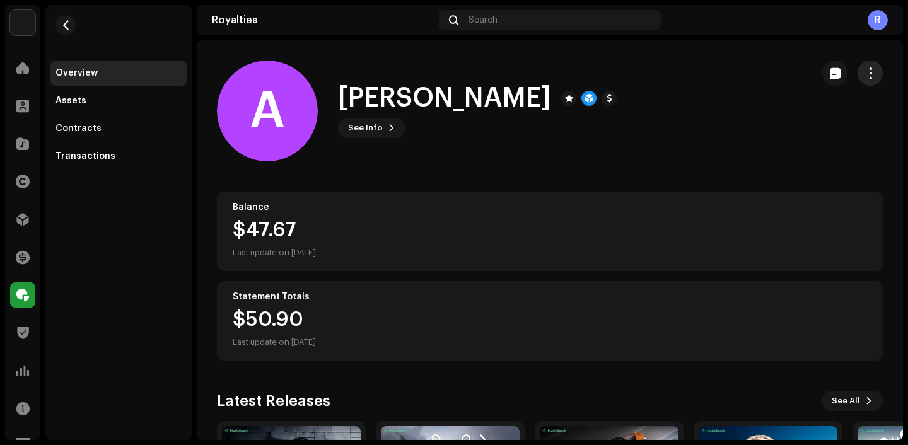
click at [870, 76] on button "button" at bounding box center [870, 73] width 25 height 25
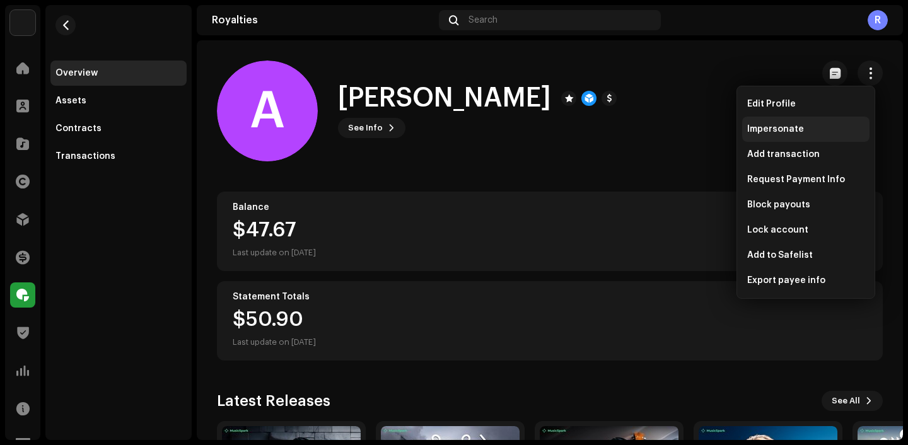
click at [773, 125] on span "Impersonate" at bounding box center [775, 129] width 57 height 10
